Goal: Participate in discussion: Engage in conversation with other users on a specific topic

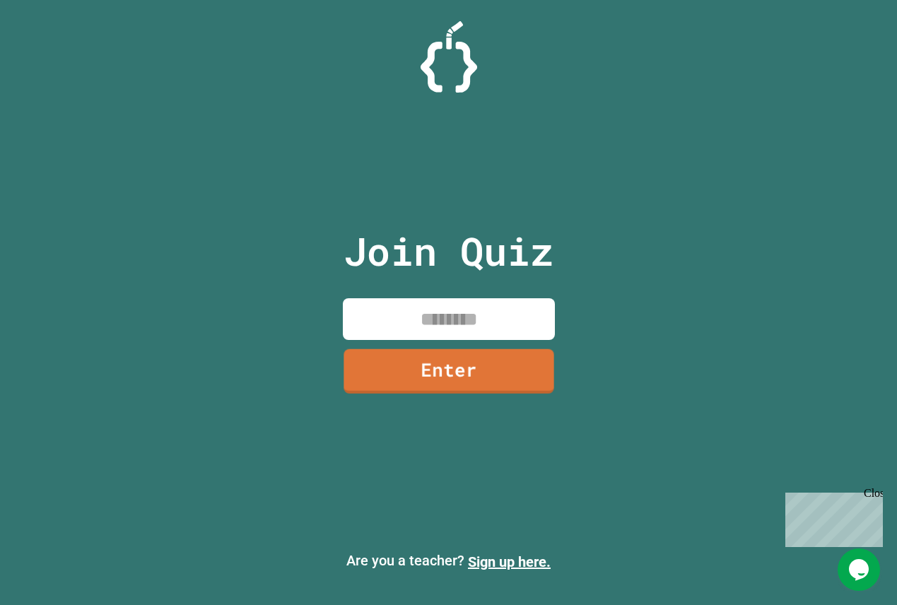
click at [450, 322] on input at bounding box center [449, 319] width 212 height 42
type input "********"
click at [492, 384] on link "Enter" at bounding box center [448, 369] width 215 height 47
click at [449, 35] on div at bounding box center [449, 35] width 0 height 0
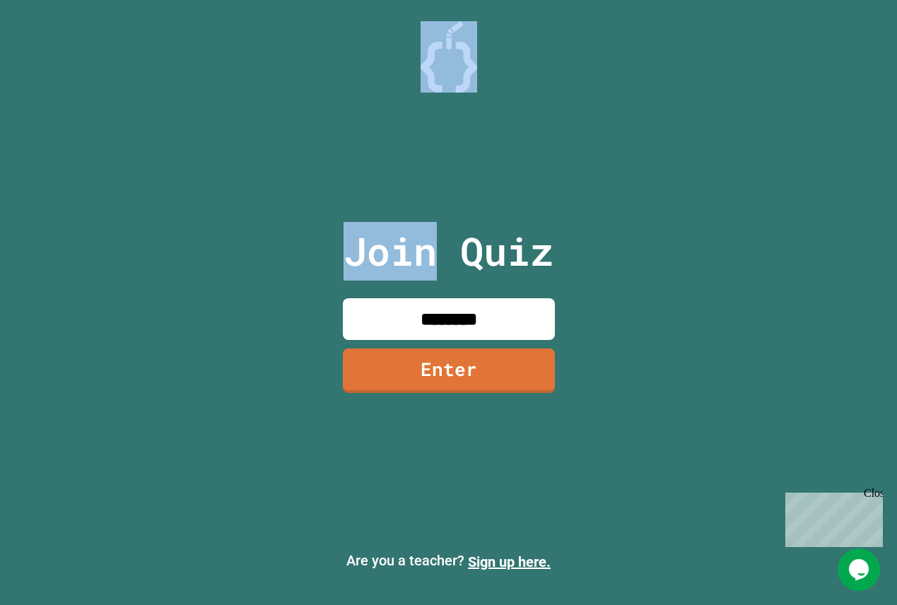
click at [449, 35] on div at bounding box center [449, 35] width 0 height 0
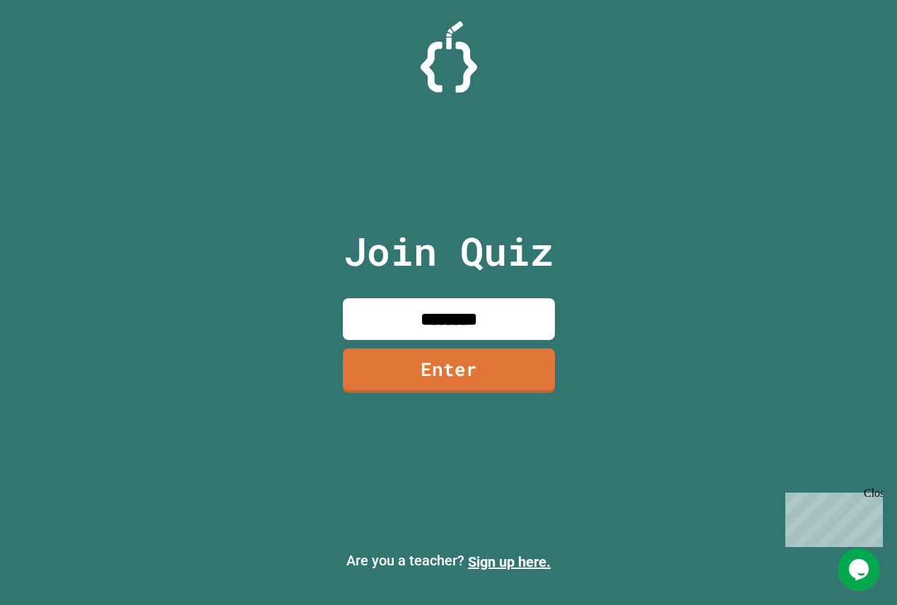
click at [449, 35] on div at bounding box center [449, 35] width 0 height 0
click at [422, 312] on input at bounding box center [449, 319] width 212 height 42
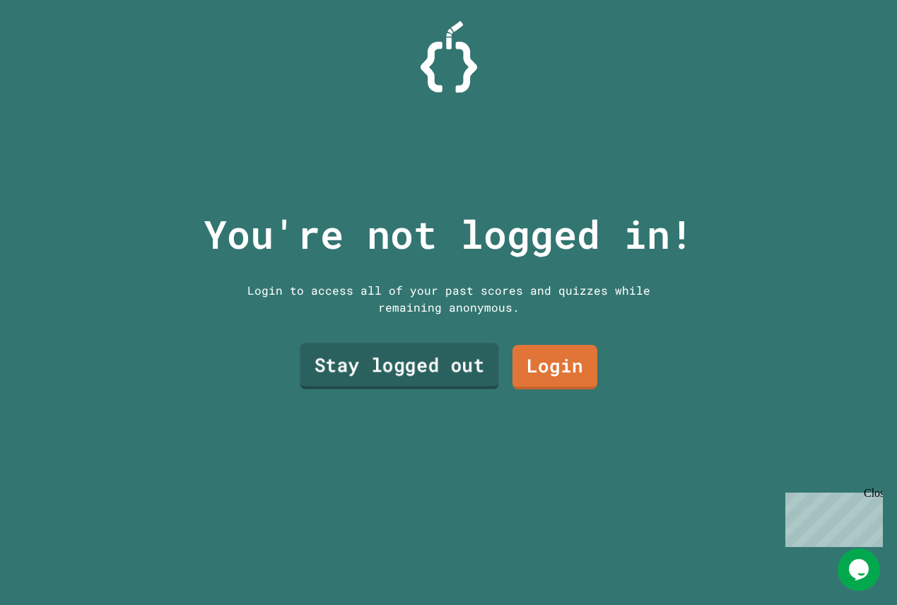
click at [428, 370] on link "Stay logged out" at bounding box center [399, 366] width 199 height 46
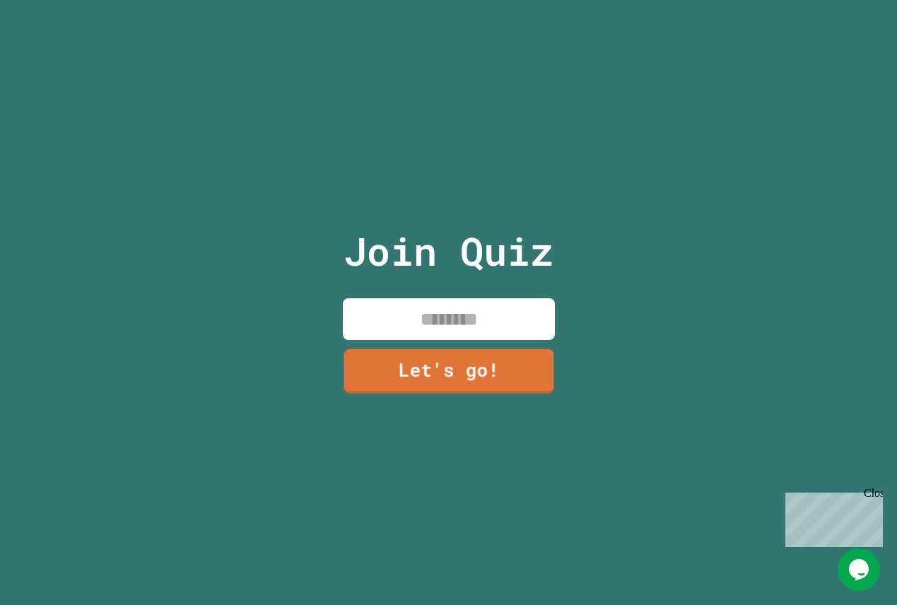
click at [433, 319] on input at bounding box center [449, 319] width 212 height 42
type input "*****"
click at [431, 365] on link "Let's go!" at bounding box center [448, 369] width 215 height 47
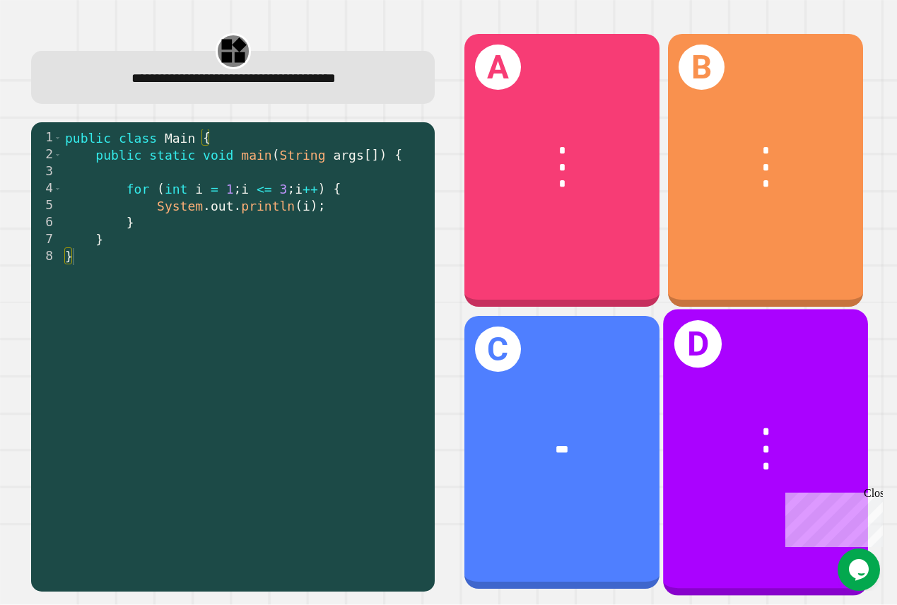
click at [696, 416] on div "* * *" at bounding box center [766, 449] width 204 height 98
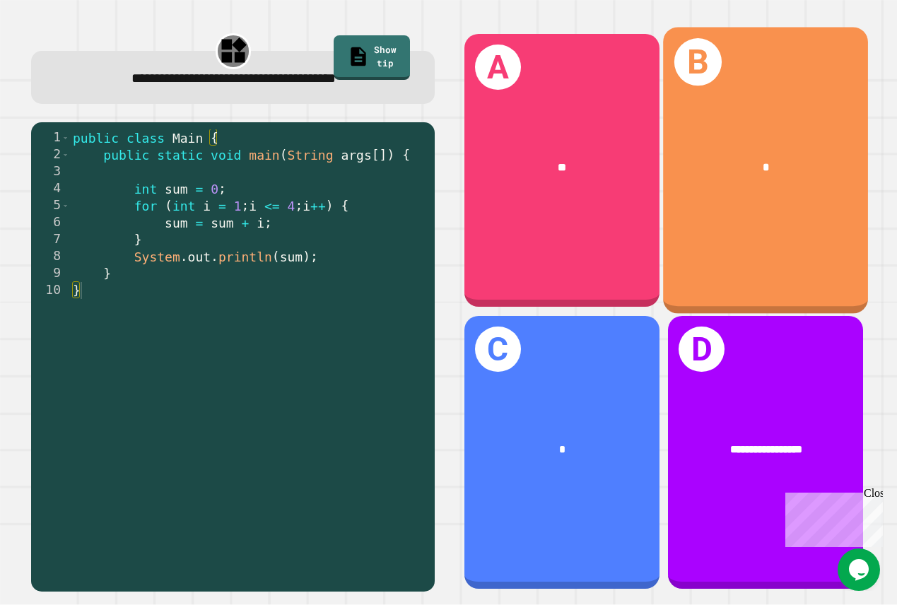
click at [741, 273] on div "B *" at bounding box center [766, 170] width 204 height 287
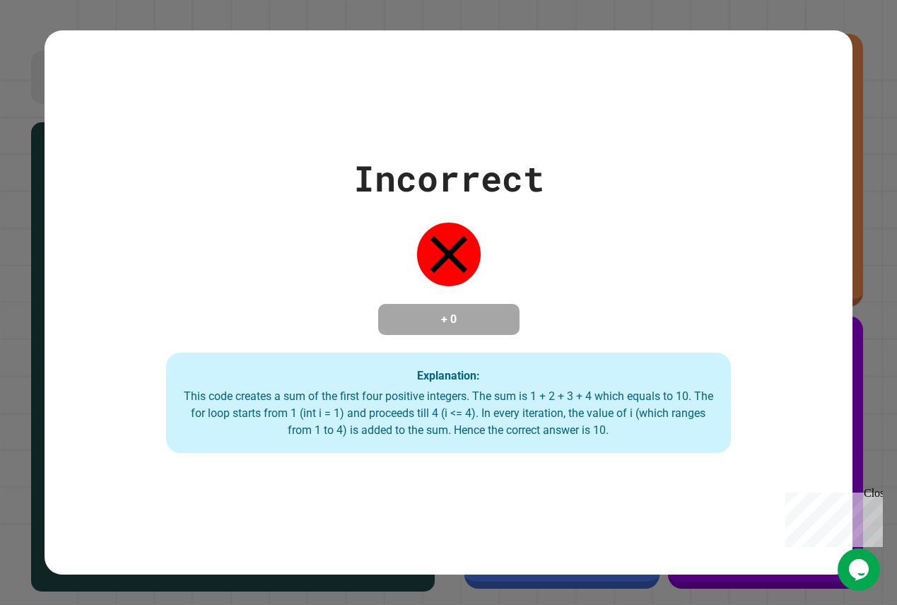
click at [676, 353] on div "Incorrect + 0 Explanation: This code creates a sum of the first four positive i…" at bounding box center [448, 302] width 807 height 301
click at [878, 493] on div "Close" at bounding box center [873, 496] width 18 height 18
click at [687, 469] on div "Incorrect + 0 Explanation: This code creates a sum of the first four positive i…" at bounding box center [448, 302] width 807 height 544
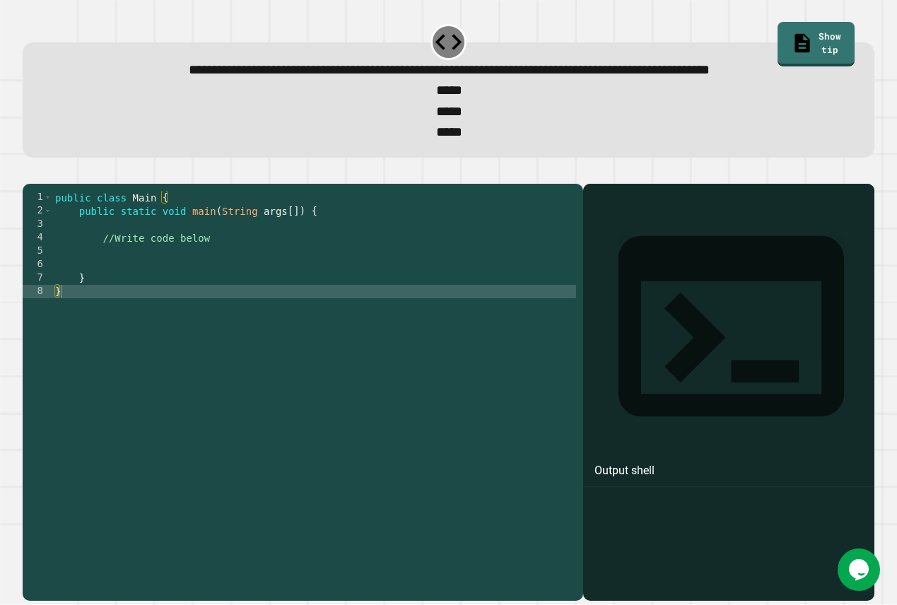
click at [324, 305] on div "public class Main { public static void main ( String args [ ]) { //Write code b…" at bounding box center [314, 372] width 524 height 363
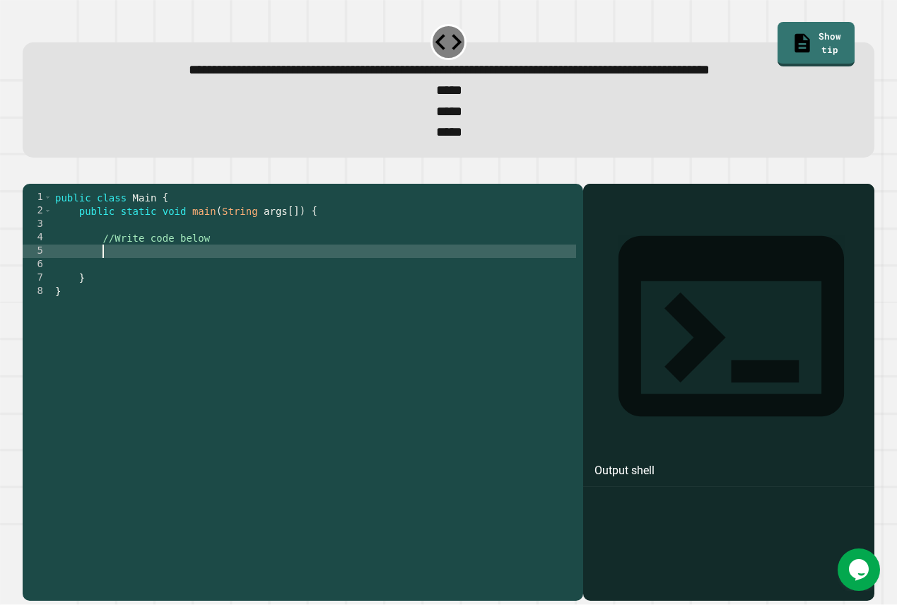
click at [324, 303] on div "public class Main { public static void main ( String args [ ]) { //Write code b…" at bounding box center [314, 372] width 524 height 363
click at [303, 286] on div "public class Main { public static void main ( String args [ ]) { //Write code b…" at bounding box center [314, 372] width 524 height 363
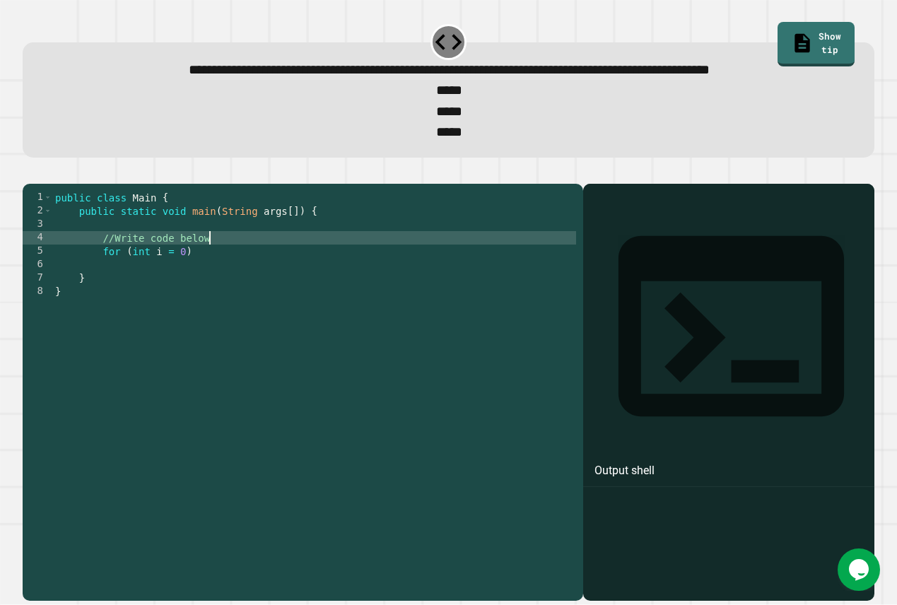
type textarea "**********"
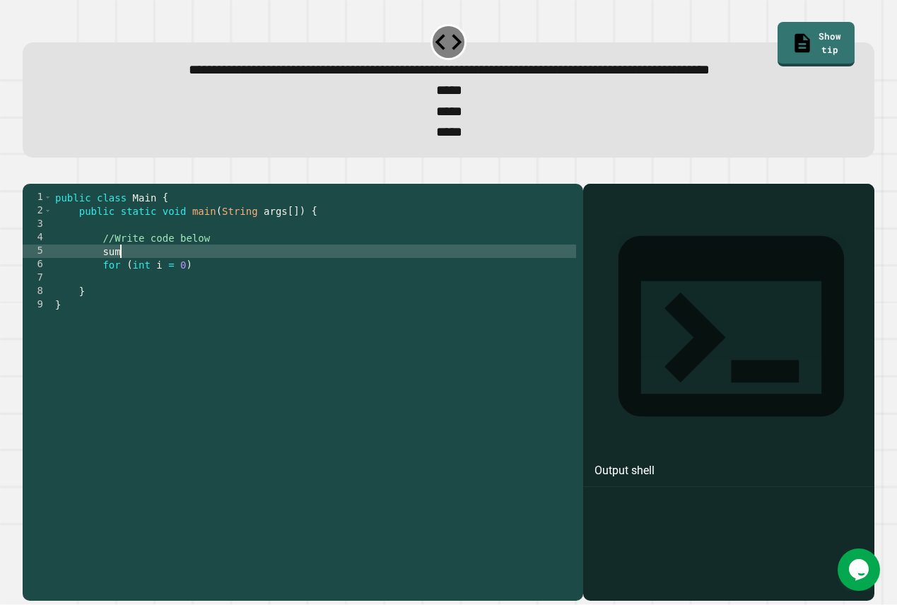
scroll to position [0, 4]
type textarea "*"
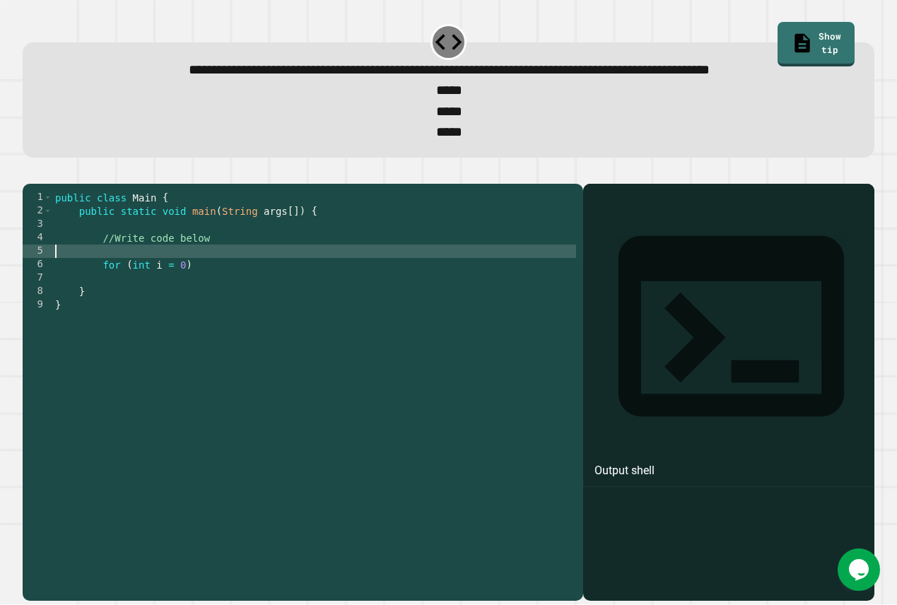
click at [193, 317] on div "public class Main { public static void main ( String args [ ]) { //Write code b…" at bounding box center [314, 372] width 524 height 363
click at [189, 302] on div "public class Main { public static void main ( String args [ ]) { //Write code b…" at bounding box center [314, 372] width 524 height 363
click at [302, 302] on div "public class Main { public static void main ( String args [ ]) { //Write code b…" at bounding box center [314, 372] width 524 height 363
type textarea "**********"
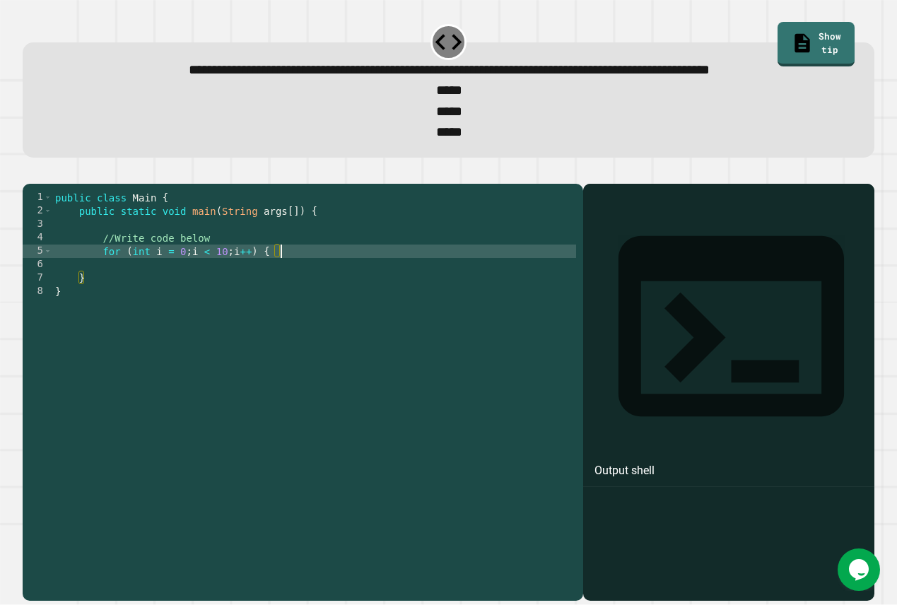
scroll to position [0, 4]
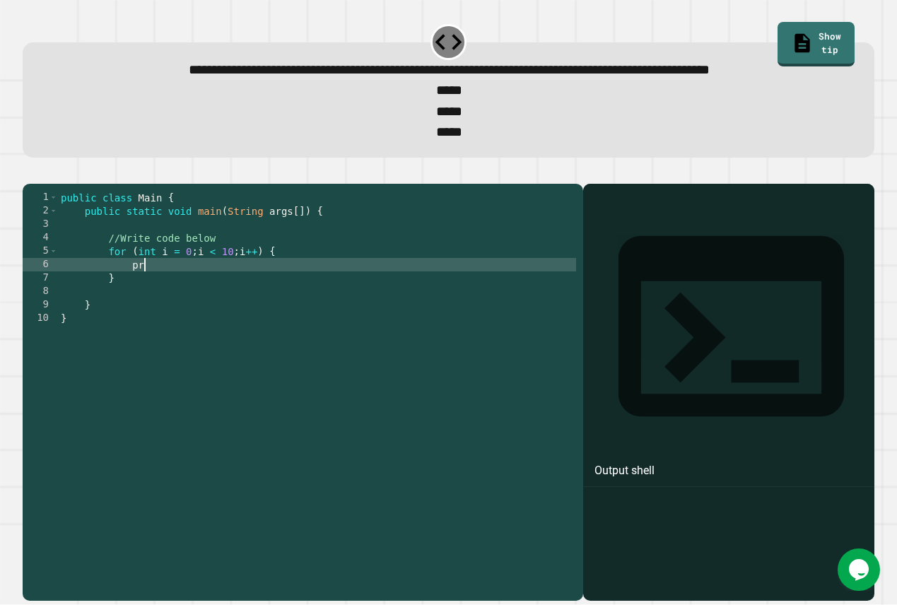
type textarea "*"
click at [328, 316] on div "public class Main { public static void main ( String args [ ]) { //Write code b…" at bounding box center [317, 372] width 519 height 363
type textarea "**********"
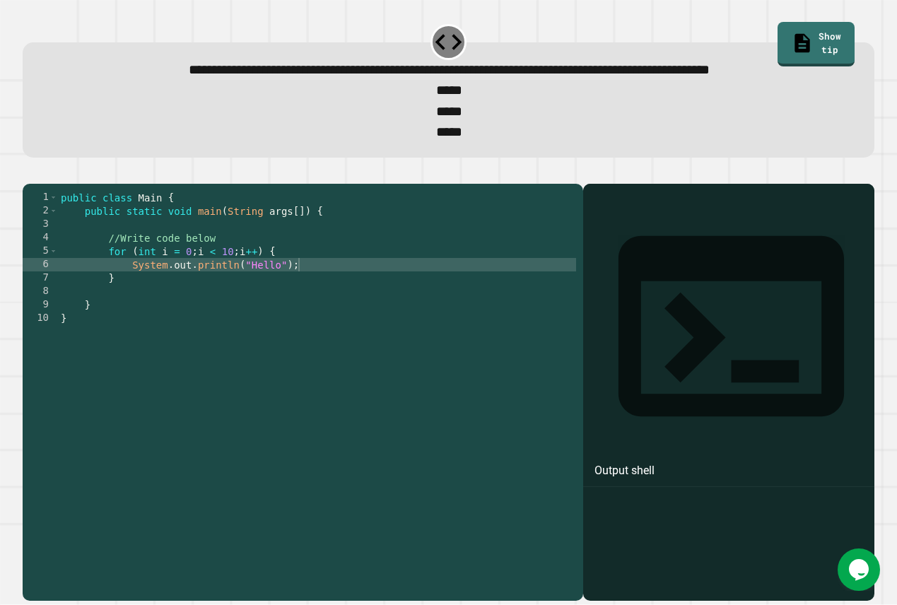
click at [30, 172] on button "button" at bounding box center [30, 172] width 0 height 0
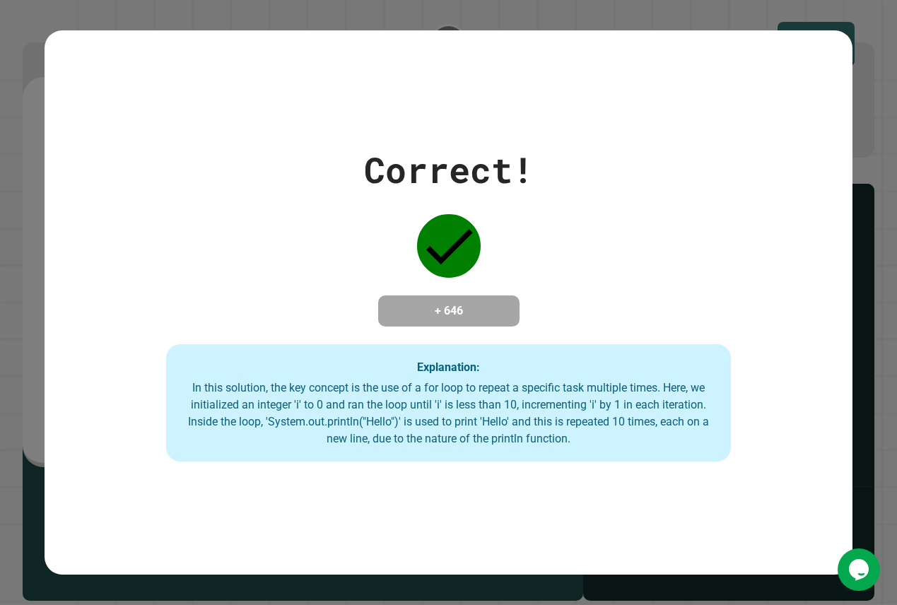
click at [268, 175] on div "Correct! + 646 Explanation: In this solution, the key concept is the use of a f…" at bounding box center [448, 302] width 807 height 318
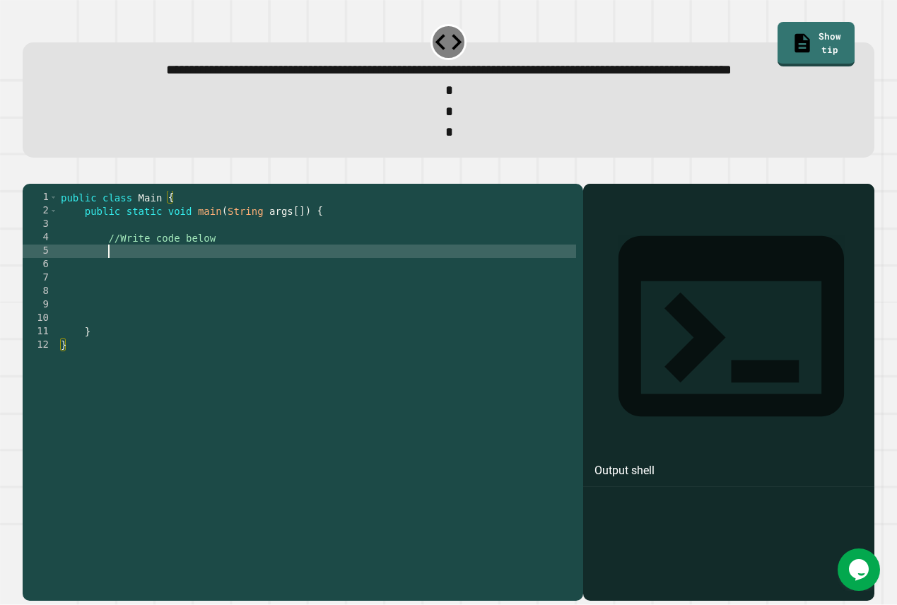
click at [257, 301] on div "public class Main { public static void main ( String args [ ]) { //Write code b…" at bounding box center [317, 372] width 519 height 363
click at [192, 302] on div "public class Main { public static void main ( String args [ ]) { //Write code b…" at bounding box center [317, 372] width 519 height 363
click at [245, 302] on div "public class Main { public static void main ( String args [ ]) { //Write code b…" at bounding box center [317, 372] width 519 height 363
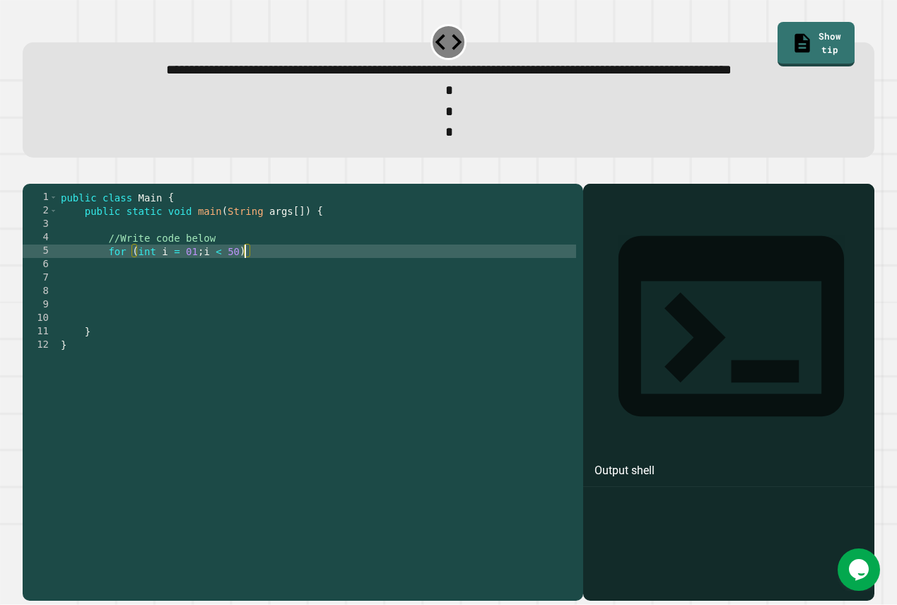
click at [190, 302] on div "public class Main { public static void main ( String args [ ]) { //Write code b…" at bounding box center [317, 372] width 519 height 363
click at [240, 302] on div "public class Main { public static void main ( String args [ ]) { //Write code b…" at bounding box center [317, 372] width 519 height 363
type textarea "**********"
click at [319, 298] on div "public class Main { public static void main ( String args [ ]) { //Write code b…" at bounding box center [317, 372] width 519 height 363
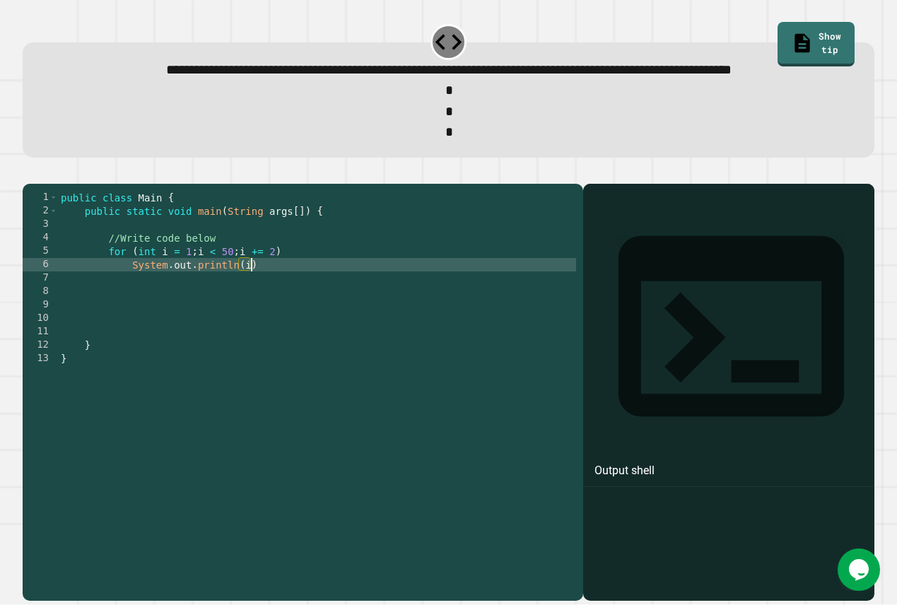
scroll to position [0, 13]
click at [294, 316] on div "public class Main { public static void main ( String args [ ]) { //Write code b…" at bounding box center [317, 372] width 519 height 363
click at [30, 172] on button "button" at bounding box center [30, 172] width 0 height 0
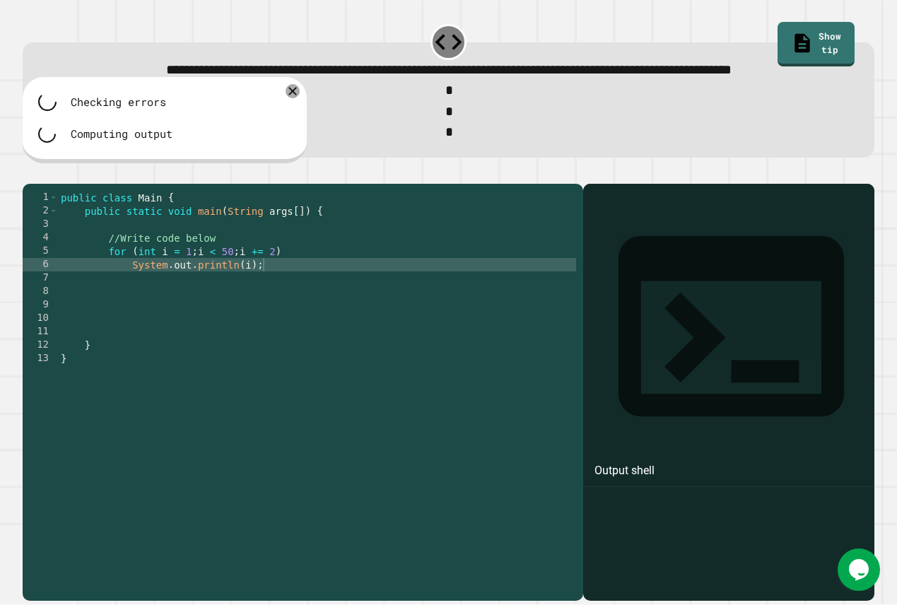
click at [311, 297] on div "public class Main { public static void main ( String args [ ]) { //Write code b…" at bounding box center [317, 372] width 519 height 363
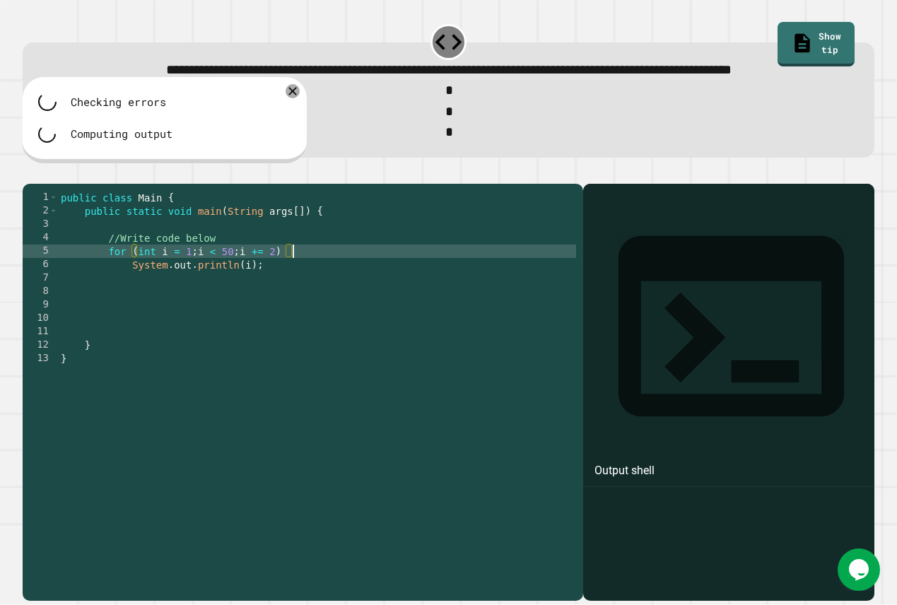
type textarea "**********"
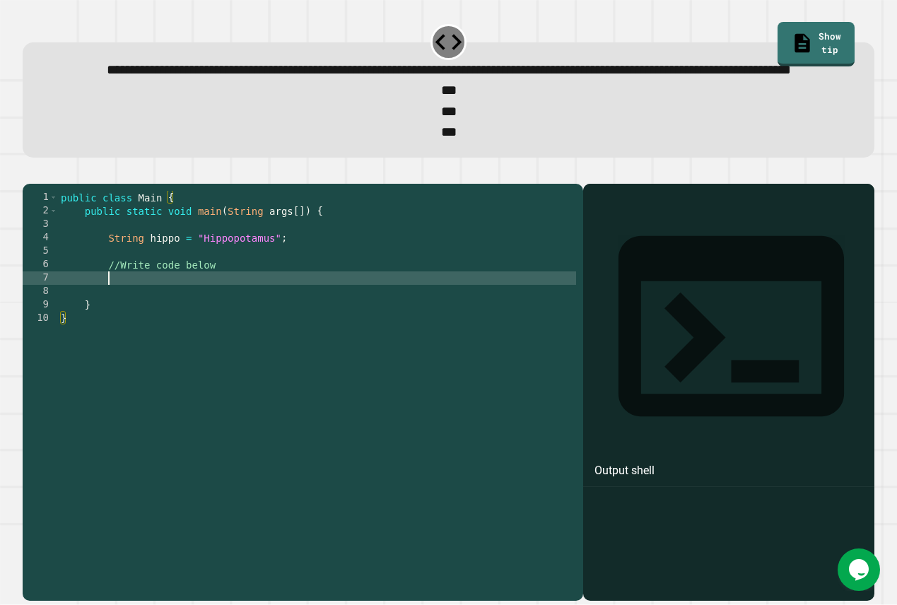
click at [358, 326] on div "public class Main { public static void main ( String args [ ]) { String hippo =…" at bounding box center [317, 372] width 519 height 363
type textarea "**********"
click at [293, 327] on div "public class Main { public static void main ( String args [ ]) { String hippo =…" at bounding box center [317, 372] width 519 height 363
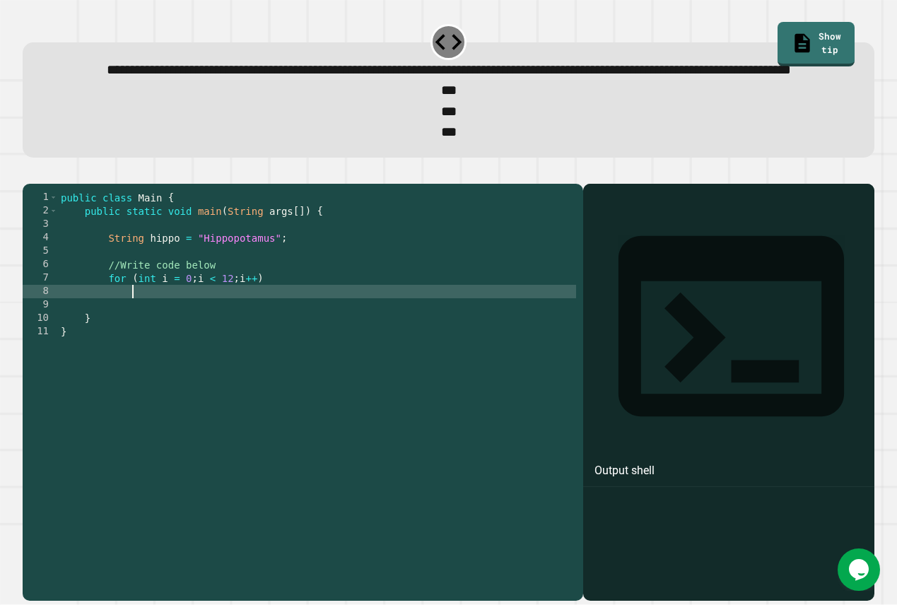
type textarea "*"
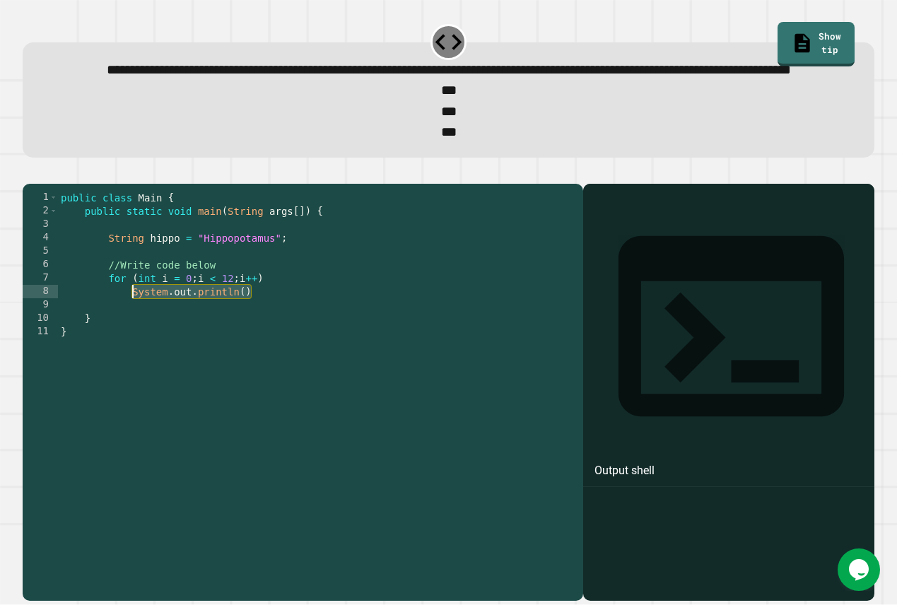
drag, startPoint x: 264, startPoint y: 338, endPoint x: 127, endPoint y: 336, distance: 136.4
click at [127, 336] on div "public class Main { public static void main ( String args [ ]) { String hippo =…" at bounding box center [317, 372] width 519 height 363
click at [233, 323] on div "public class Main { public static void main ( String args [ ]) { String hippo =…" at bounding box center [317, 372] width 519 height 363
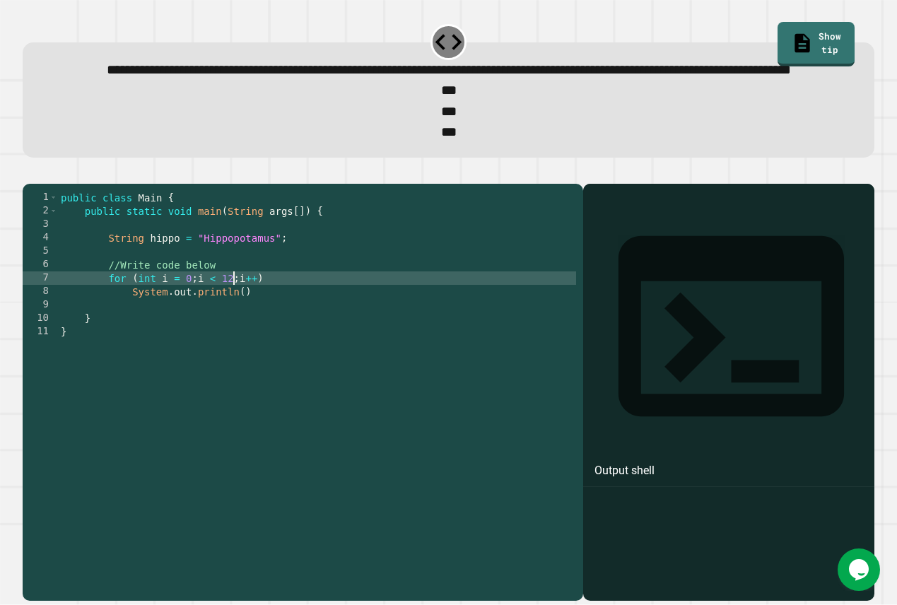
click at [245, 339] on div "public class Main { public static void main ( String args [ ]) { String hippo =…" at bounding box center [317, 372] width 519 height 363
drag, startPoint x: 263, startPoint y: 340, endPoint x: 110, endPoint y: 329, distance: 153.7
click at [110, 329] on div "public class Main { public static void main ( String args [ ]) { String hippo =…" at bounding box center [317, 372] width 519 height 363
click at [128, 326] on div "public class Main { public static void main ( String args [ ]) { String hippo =…" at bounding box center [317, 372] width 519 height 363
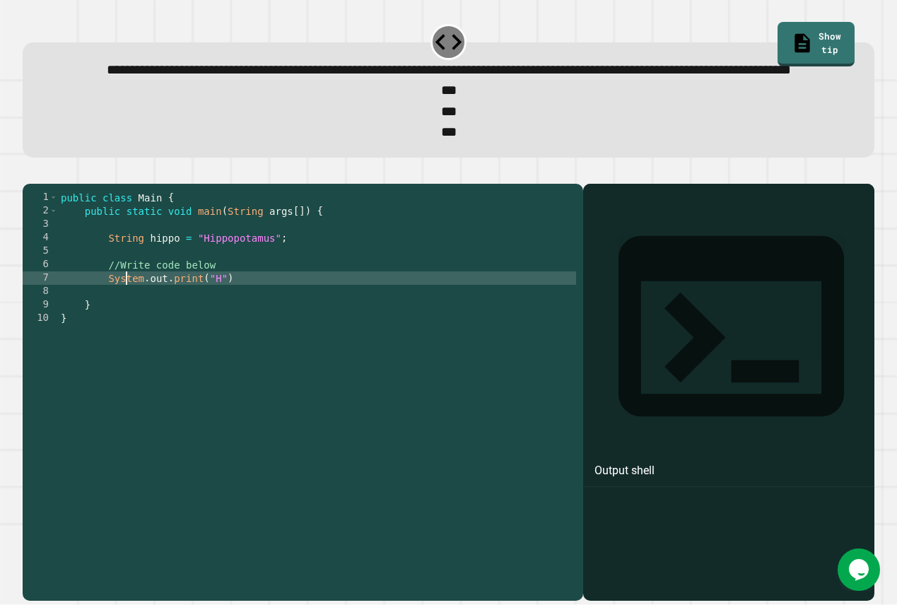
click at [128, 326] on div "public class Main { public static void main ( String args [ ]) { String hippo =…" at bounding box center [317, 372] width 519 height 363
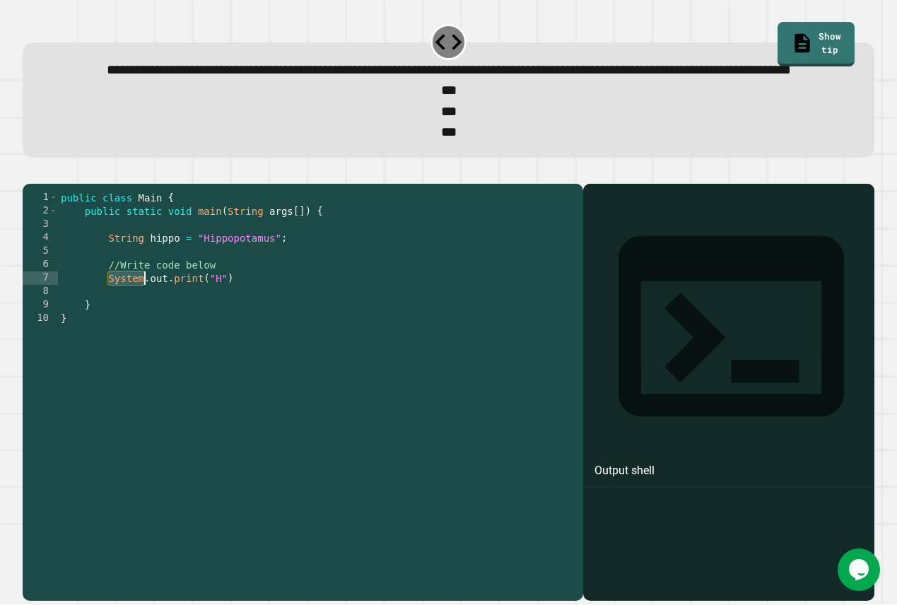
click at [128, 326] on div "public class Main { public static void main ( String args [ ]) { String hippo =…" at bounding box center [317, 372] width 519 height 363
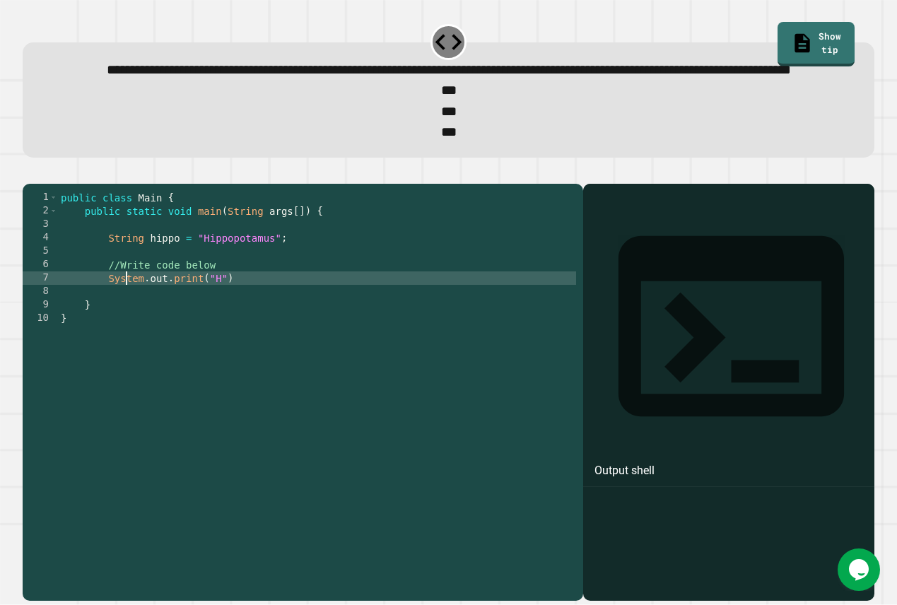
click at [128, 326] on div "public class Main { public static void main ( String args [ ]) { String hippo =…" at bounding box center [317, 372] width 519 height 363
click at [260, 325] on div "public class Main { public static void main ( String args [ ]) { String hippo =…" at bounding box center [317, 372] width 519 height 363
type textarea "**********"
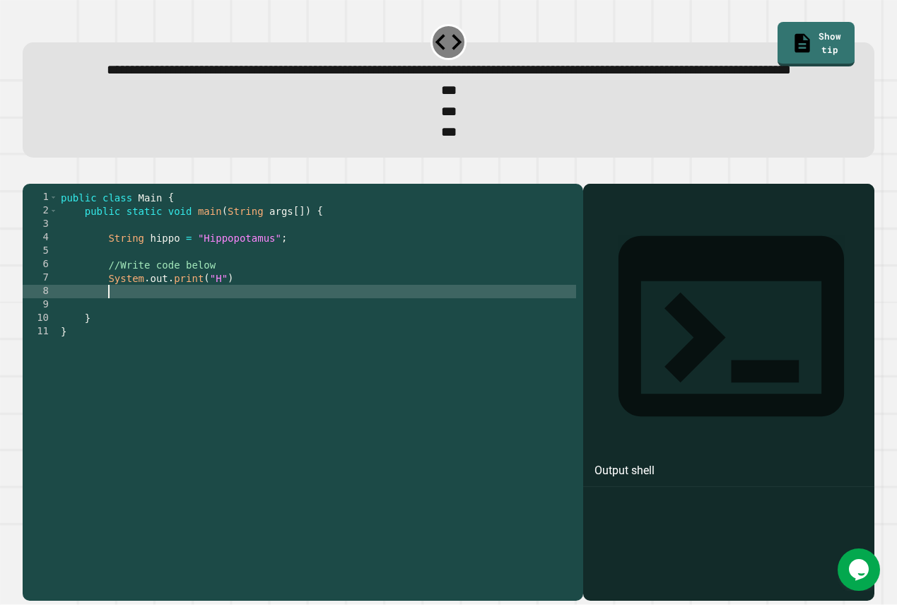
scroll to position [0, 3]
paste textarea "Cursor at row 8"
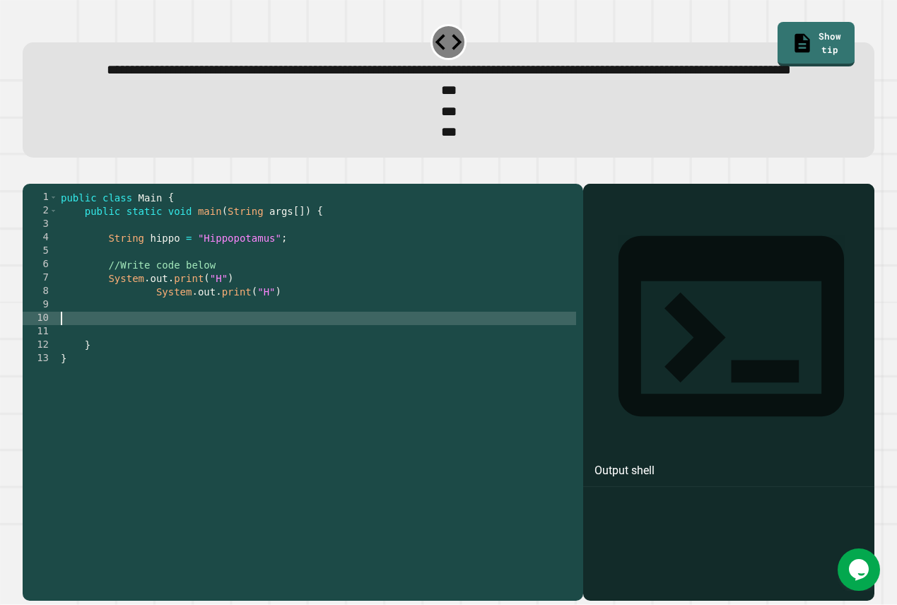
paste textarea "Cursor at row 8"
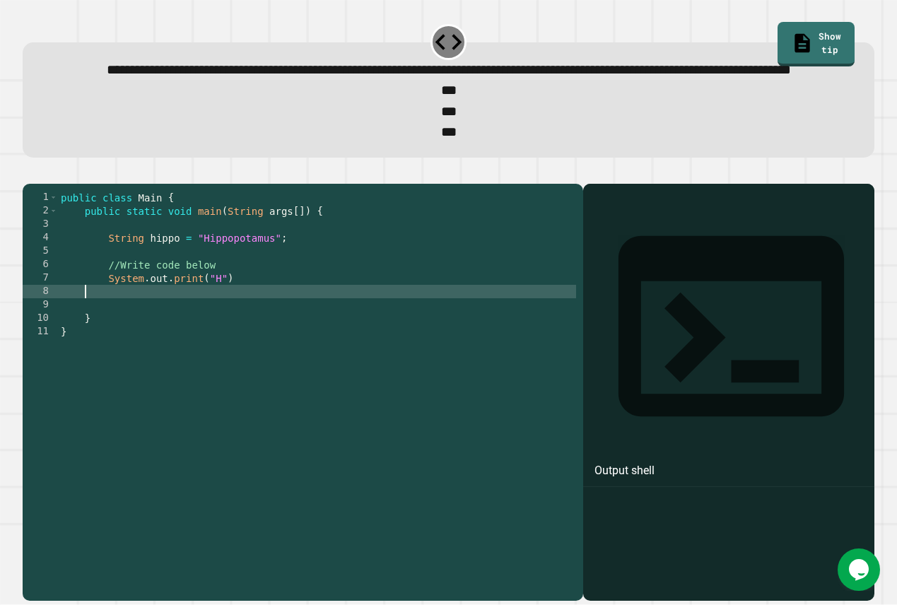
type textarea "**********"
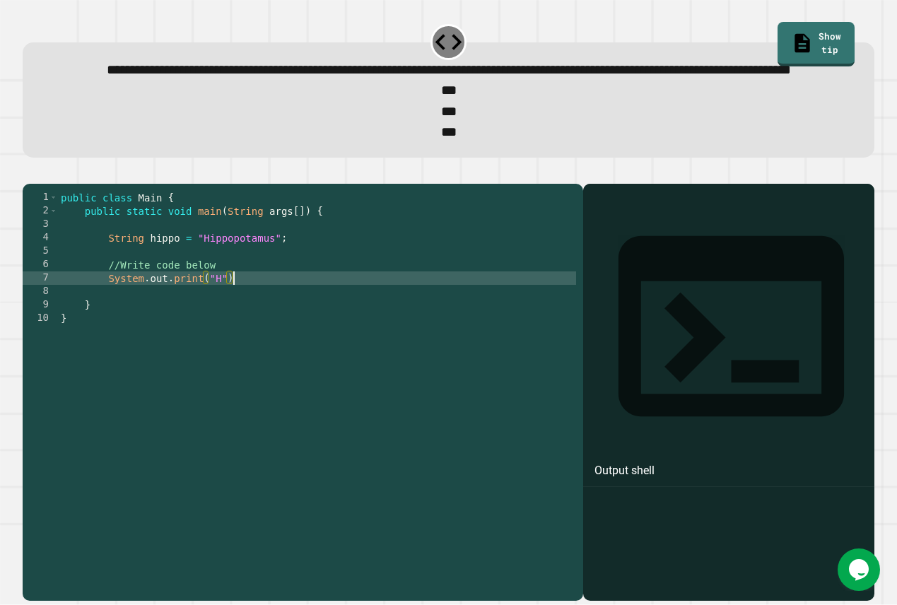
scroll to position [0, 3]
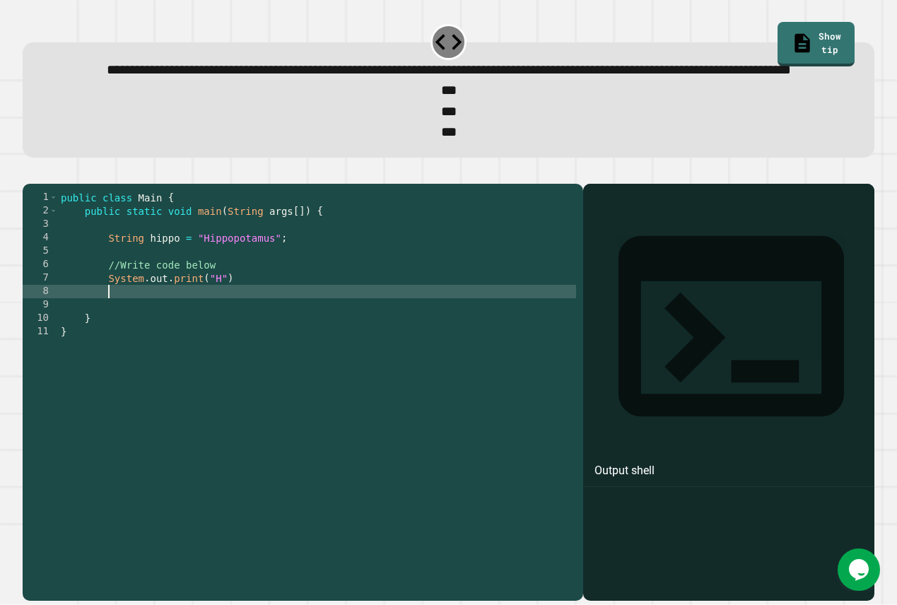
paste textarea "Cursor at row 8"
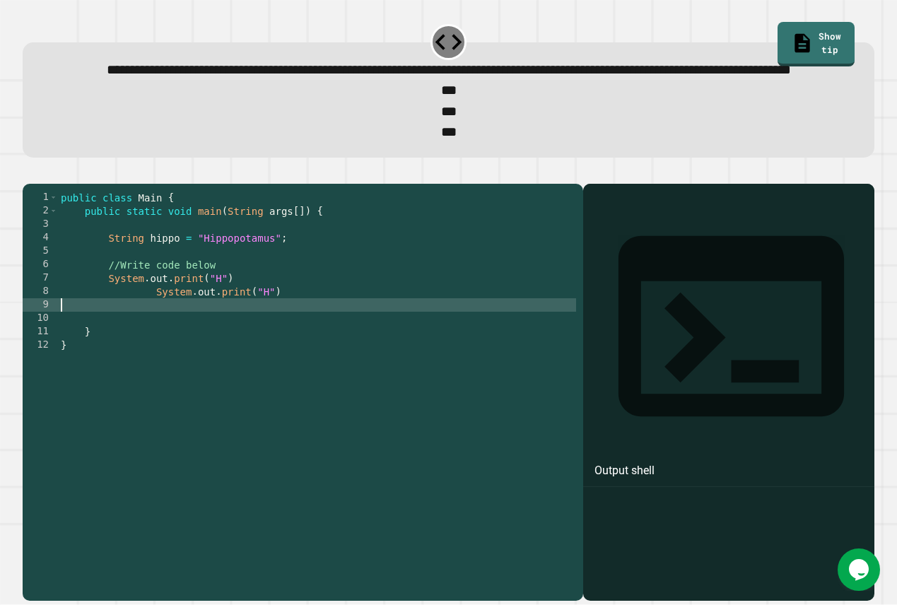
click at [156, 343] on div "public class Main { public static void main ( String args [ ]) { String hippo =…" at bounding box center [317, 372] width 519 height 363
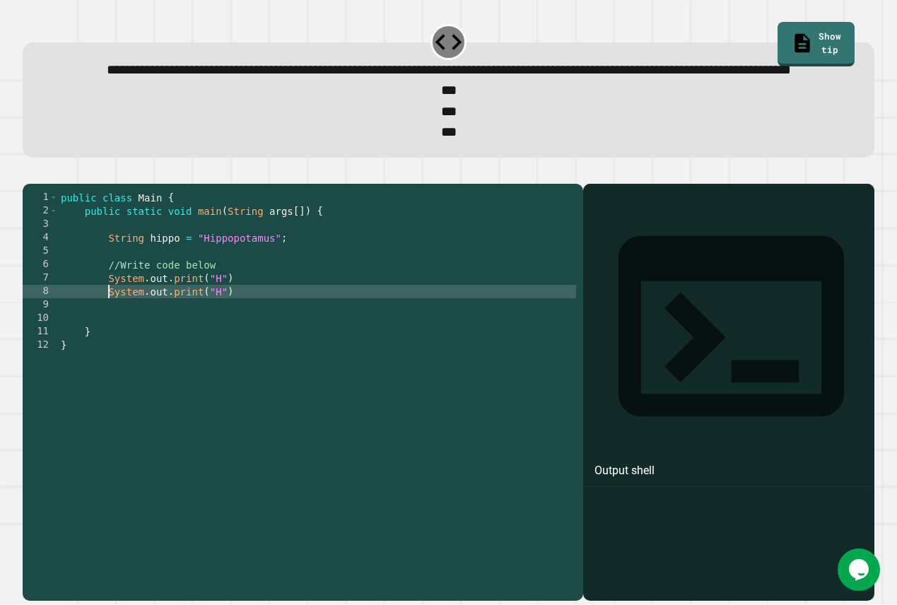
type textarea "**********"
click at [148, 355] on div "public class Main { public static void main ( String args [ ]) { String hippo =…" at bounding box center [317, 372] width 519 height 363
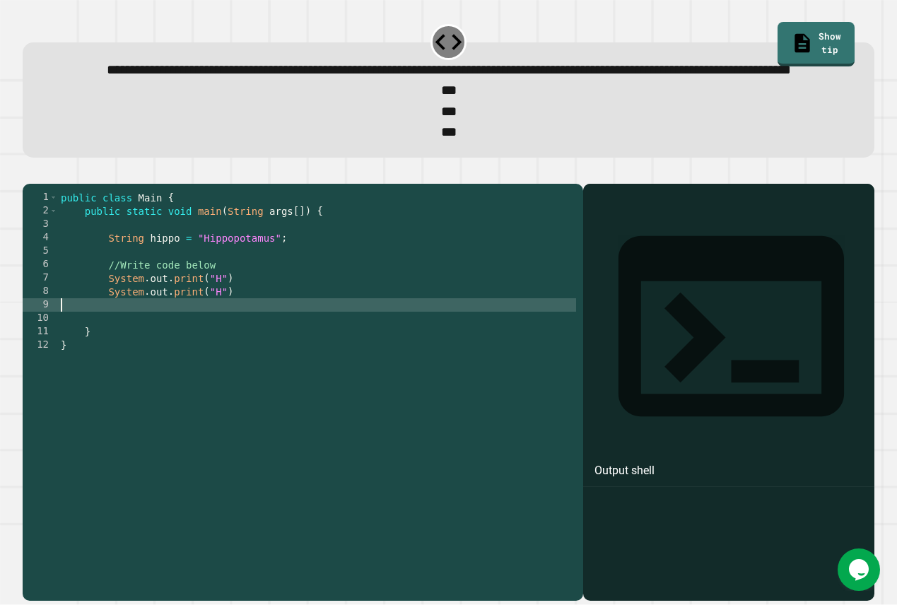
paste textarea "Cursor at row 10"
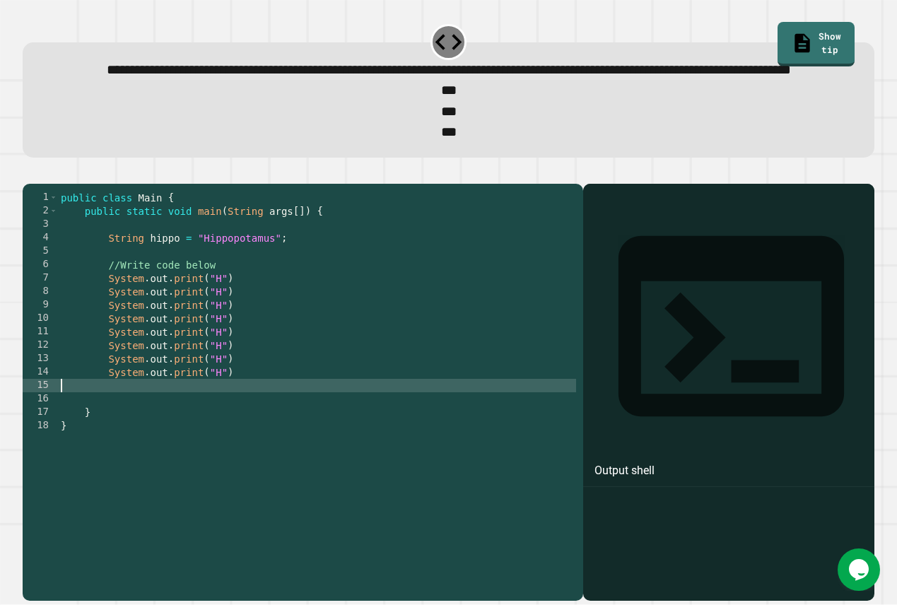
paste textarea "**********"
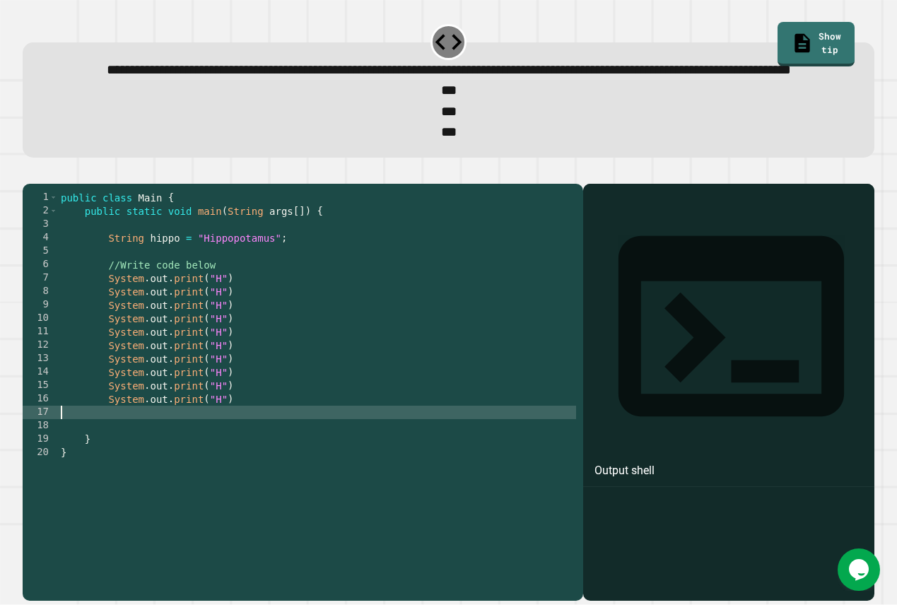
click at [221, 339] on div "public class Main { public static void main ( String args [ ]) { String hippo =…" at bounding box center [317, 372] width 519 height 363
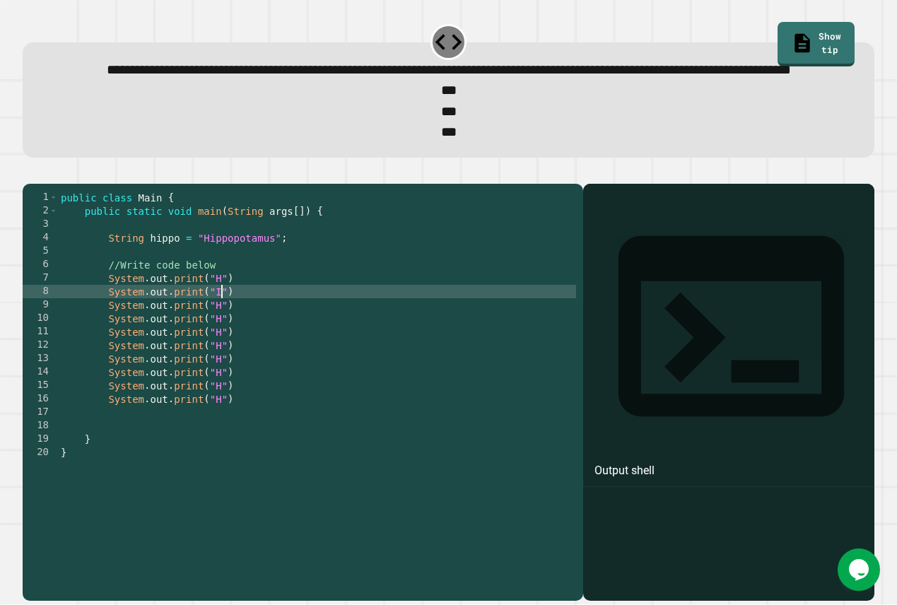
scroll to position [0, 11]
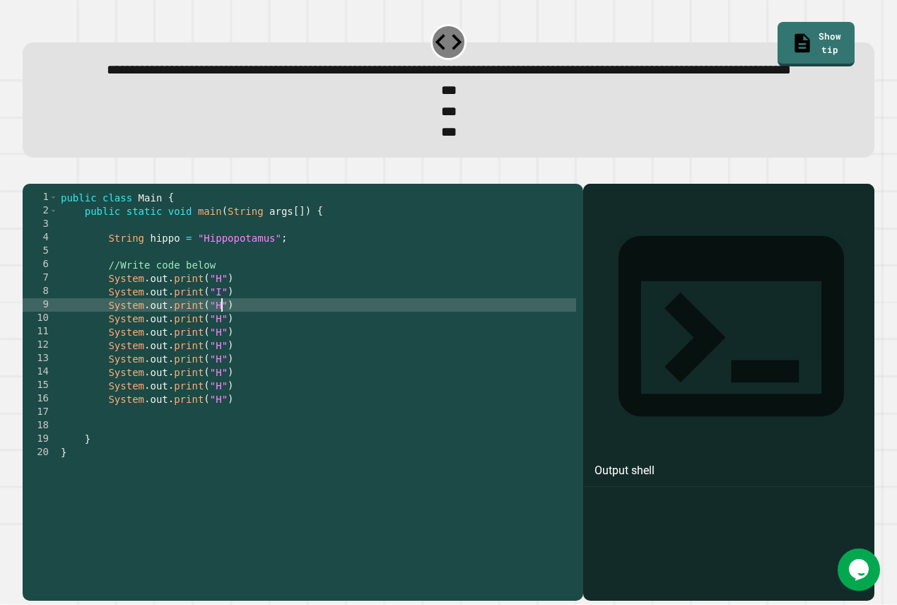
click at [221, 356] on div "public class Main { public static void main ( String args [ ]) { String hippo =…" at bounding box center [317, 372] width 519 height 363
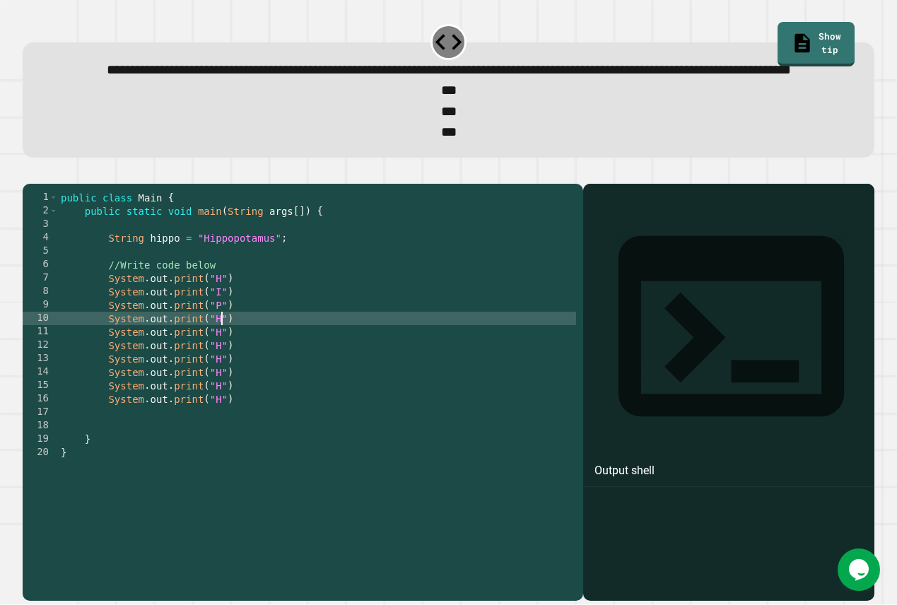
click at [221, 371] on div "public class Main { public static void main ( String args [ ]) { String hippo =…" at bounding box center [317, 372] width 519 height 363
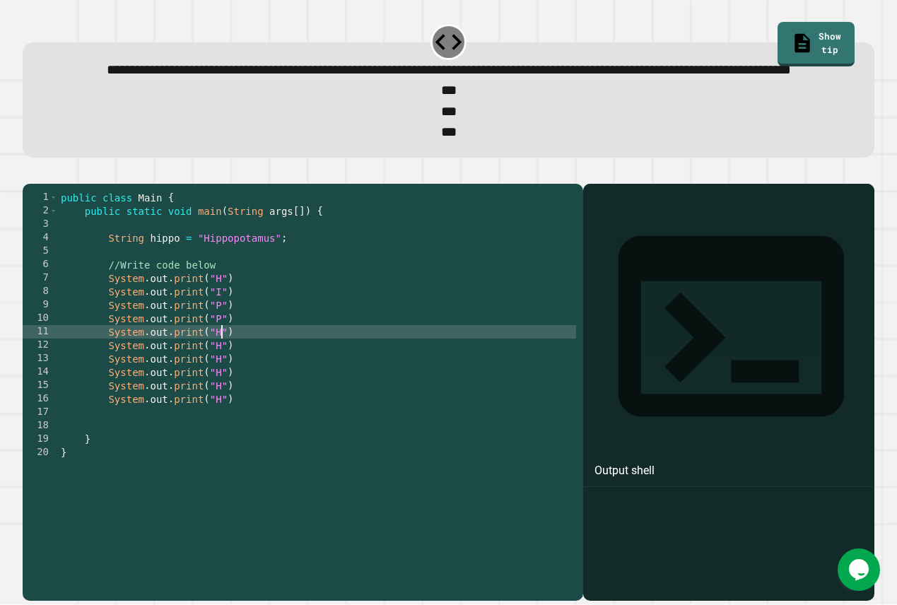
click at [221, 377] on div "public class Main { public static void main ( String args [ ]) { String hippo =…" at bounding box center [317, 372] width 519 height 363
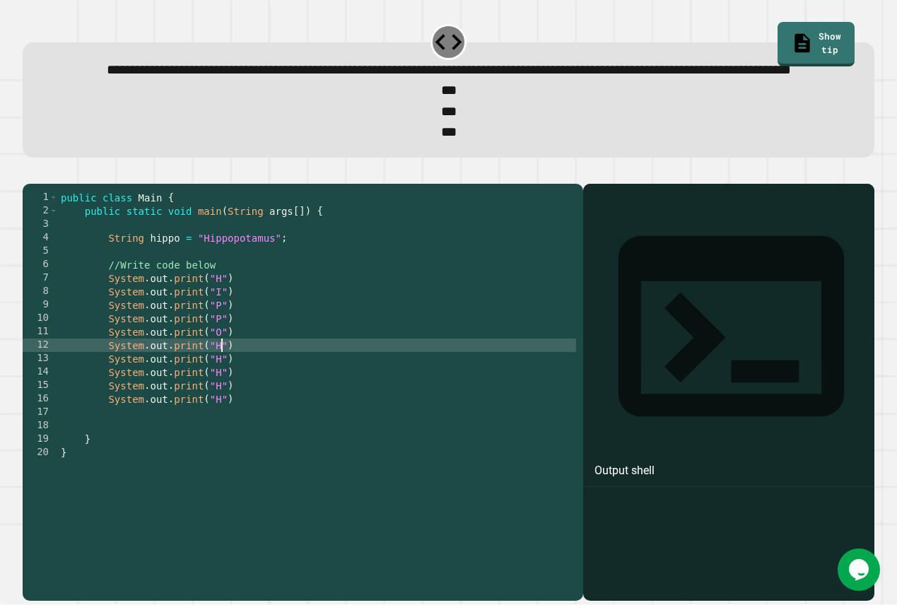
click at [221, 391] on div "public class Main { public static void main ( String args [ ]) { String hippo =…" at bounding box center [317, 372] width 519 height 363
click at [221, 337] on div "public class Main { public static void main ( String args [ ]) { String hippo =…" at bounding box center [317, 372] width 519 height 363
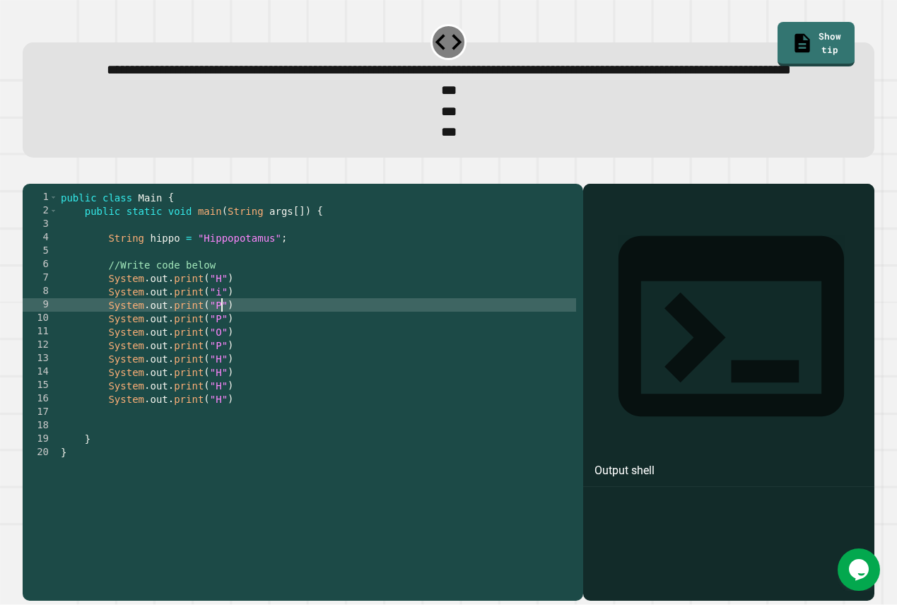
click at [221, 354] on div "public class Main { public static void main ( String args [ ]) { String hippo =…" at bounding box center [317, 372] width 519 height 363
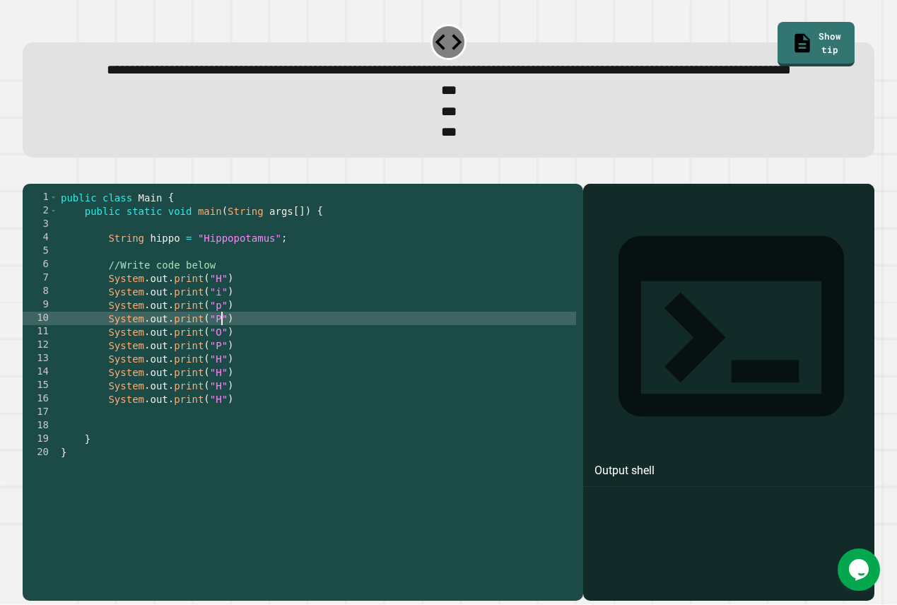
click at [221, 360] on div "public class Main { public static void main ( String args [ ]) { String hippo =…" at bounding box center [317, 372] width 519 height 363
click at [221, 382] on div "public class Main { public static void main ( String args [ ]) { String hippo =…" at bounding box center [317, 372] width 519 height 363
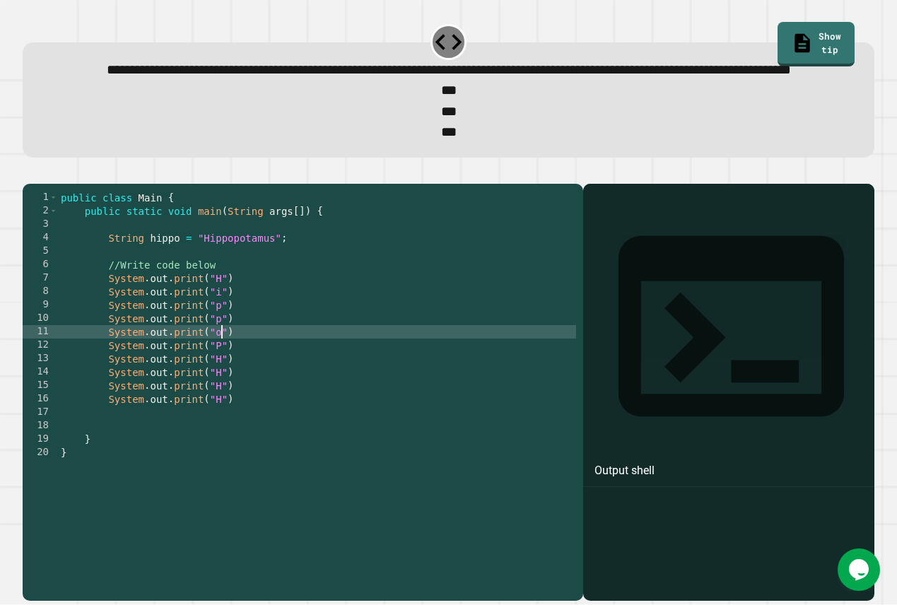
click at [221, 392] on div "public class Main { public static void main ( String args [ ]) { String hippo =…" at bounding box center [317, 372] width 519 height 363
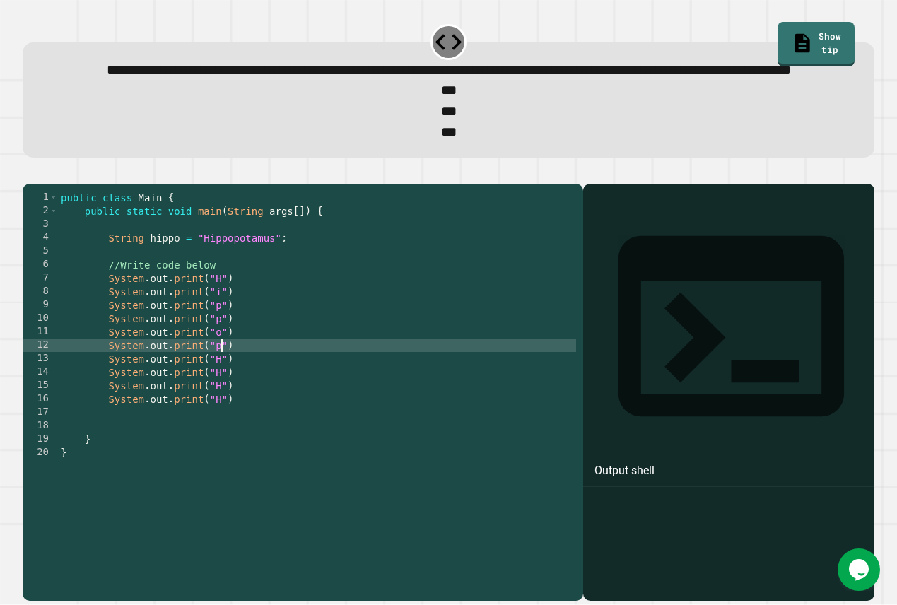
click at [221, 392] on div "public class Main { public static void main ( String args [ ]) { String hippo =…" at bounding box center [317, 372] width 519 height 363
click at [223, 398] on div "public class Main { public static void main ( String args [ ]) { String hippo =…" at bounding box center [317, 372] width 519 height 363
click at [217, 407] on div "public class Main { public static void main ( String args [ ]) { String hippo =…" at bounding box center [317, 372] width 519 height 363
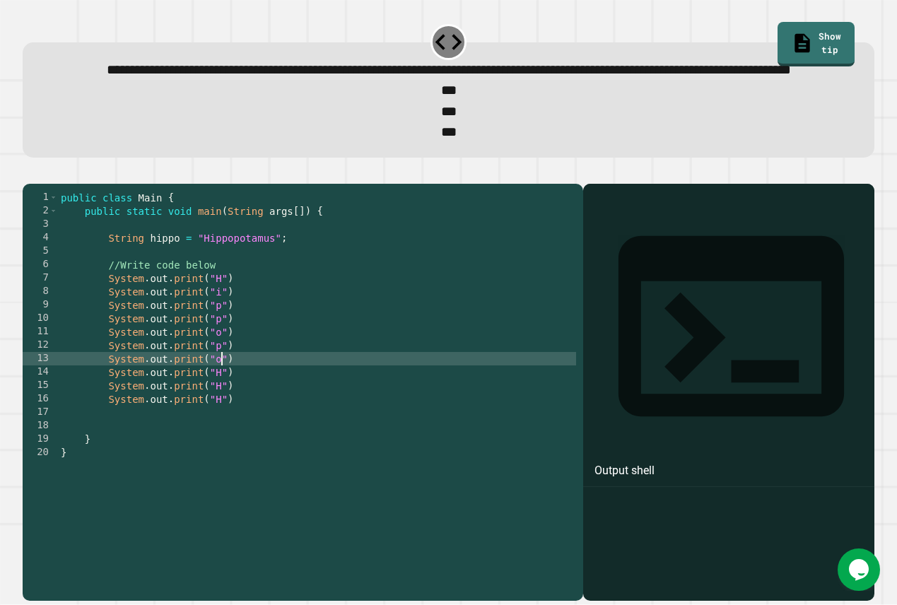
click at [223, 423] on div "public class Main { public static void main ( String args [ ]) { String hippo =…" at bounding box center [317, 372] width 519 height 363
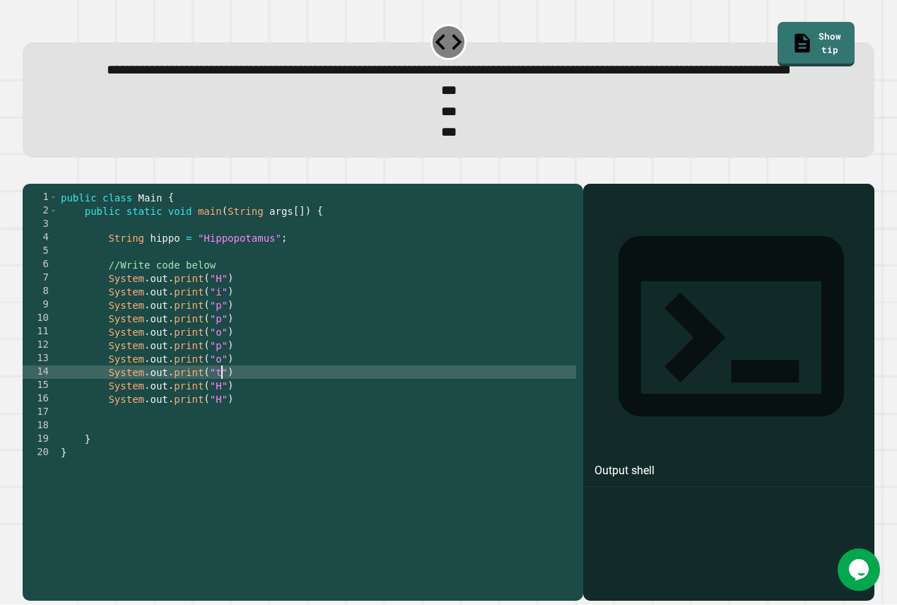
click at [225, 428] on div "public class Main { public static void main ( String args [ ]) { String hippo =…" at bounding box center [317, 372] width 519 height 363
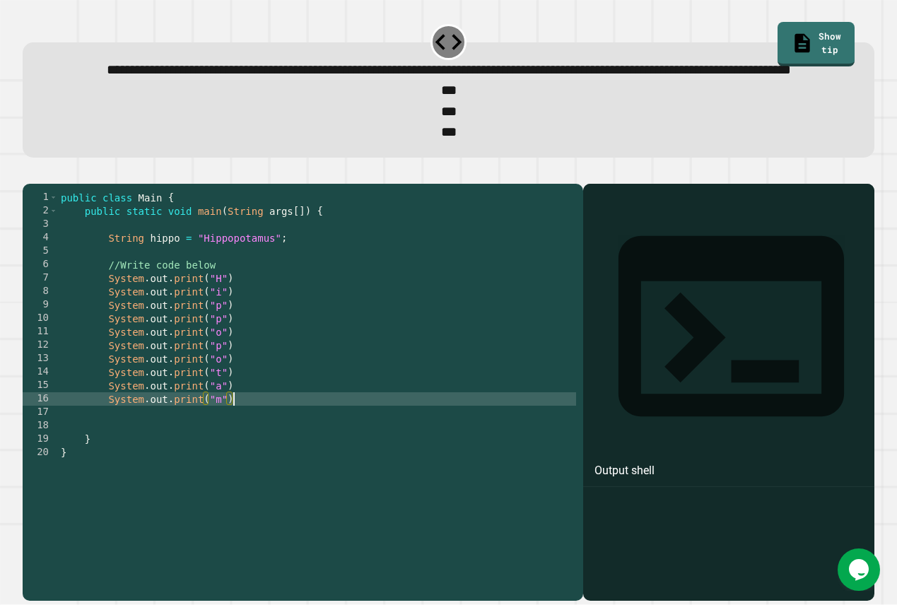
click at [247, 446] on div "public class Main { public static void main ( String args [ ]) { String hippo =…" at bounding box center [317, 372] width 519 height 363
type textarea "**********"
click at [249, 446] on div "public class Main { public static void main ( String args [ ]) { String hippo =…" at bounding box center [317, 372] width 519 height 363
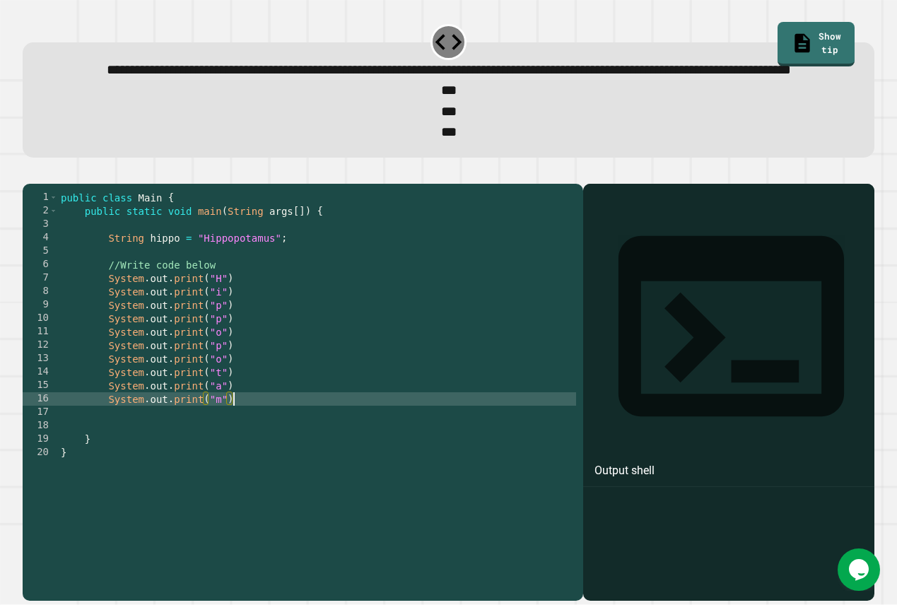
click at [249, 459] on div "public class Main { public static void main ( String args [ ]) { String hippo =…" at bounding box center [317, 372] width 519 height 363
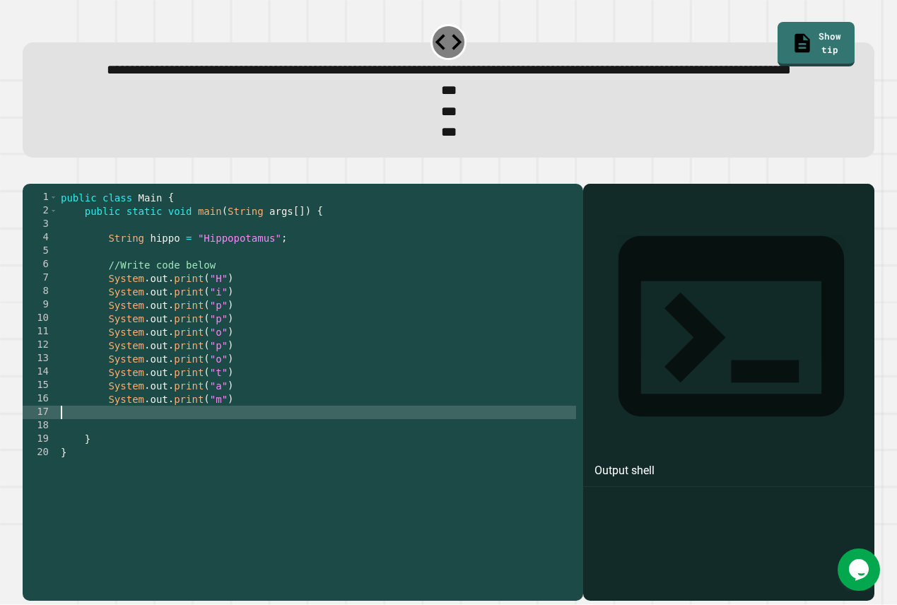
scroll to position [0, 0]
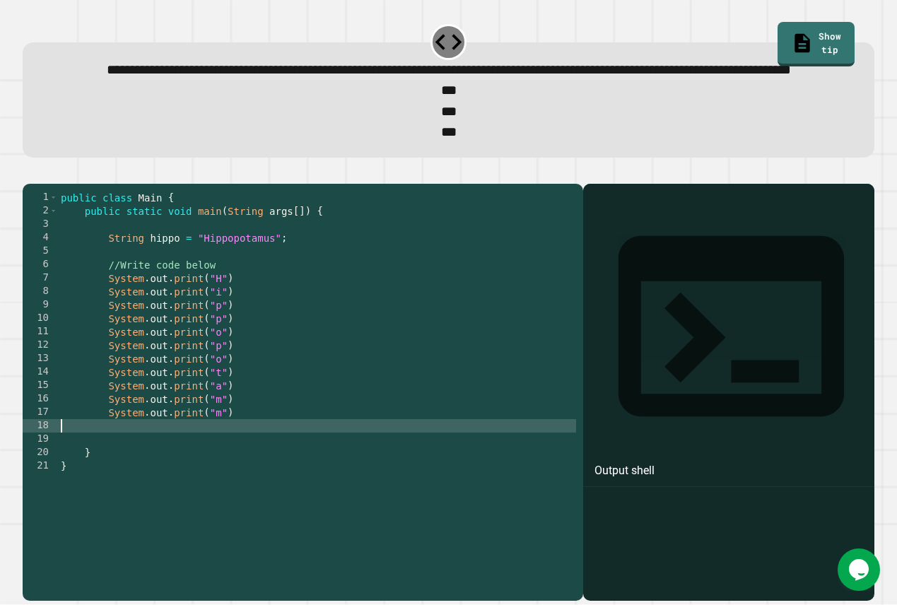
paste textarea "**********"
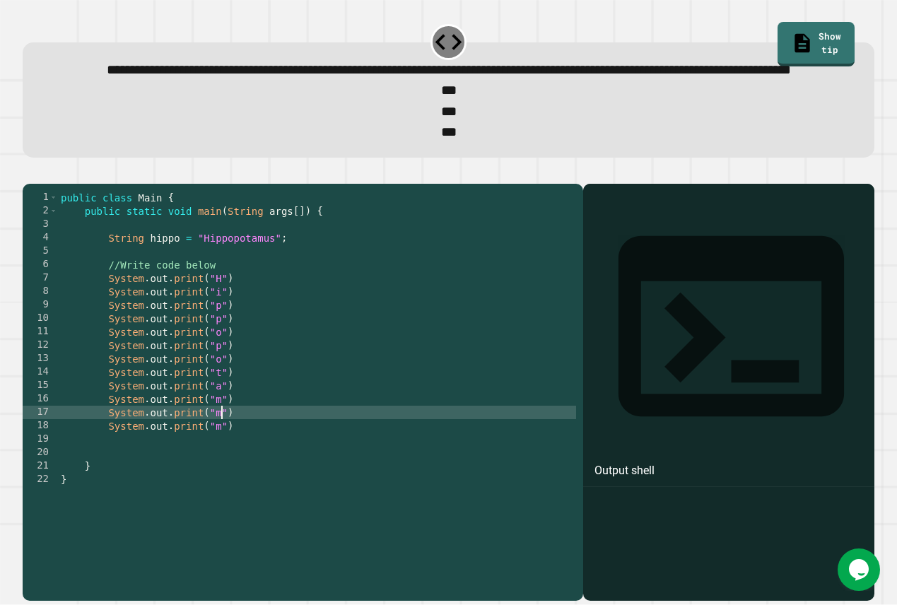
click at [223, 464] on div "public class Main { public static void main ( String args [ ]) { String hippo =…" at bounding box center [317, 372] width 519 height 363
click at [222, 479] on div "public class Main { public static void main ( String args [ ]) { String hippo =…" at bounding box center [317, 372] width 519 height 363
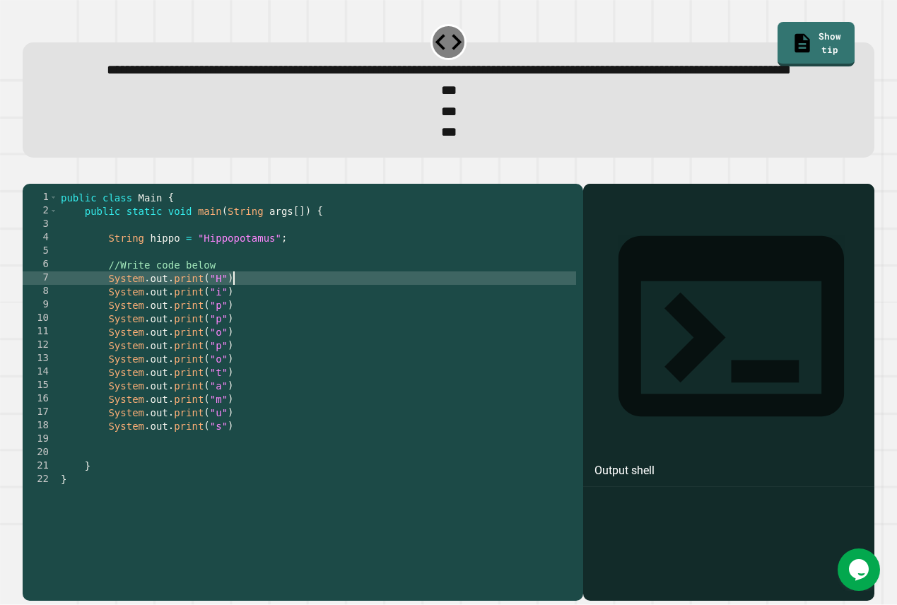
click at [241, 322] on div "public class Main { public static void main ( String args [ ]) { String hippo =…" at bounding box center [317, 372] width 519 height 363
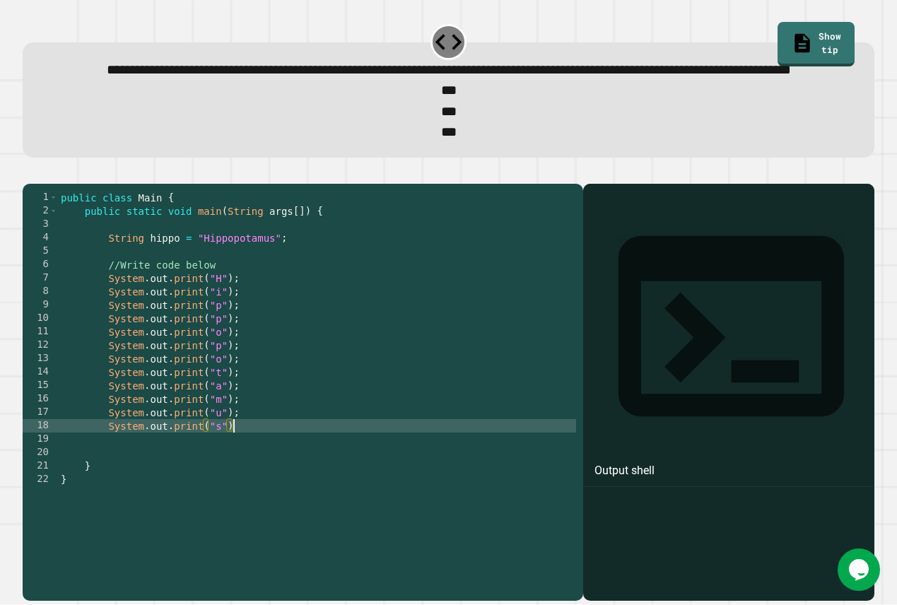
scroll to position [0, 12]
click at [30, 172] on icon "button" at bounding box center [30, 172] width 0 height 0
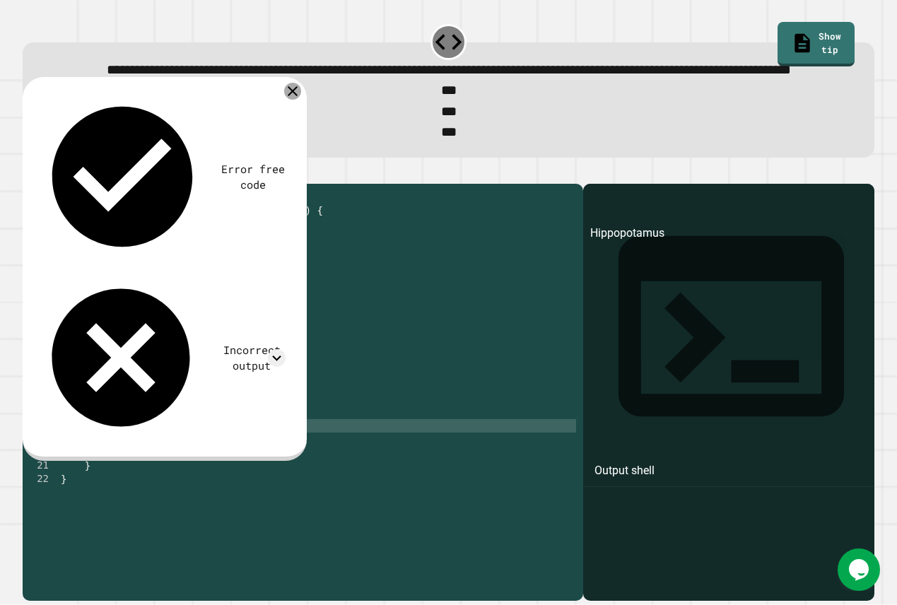
click at [293, 100] on icon at bounding box center [292, 91] width 17 height 17
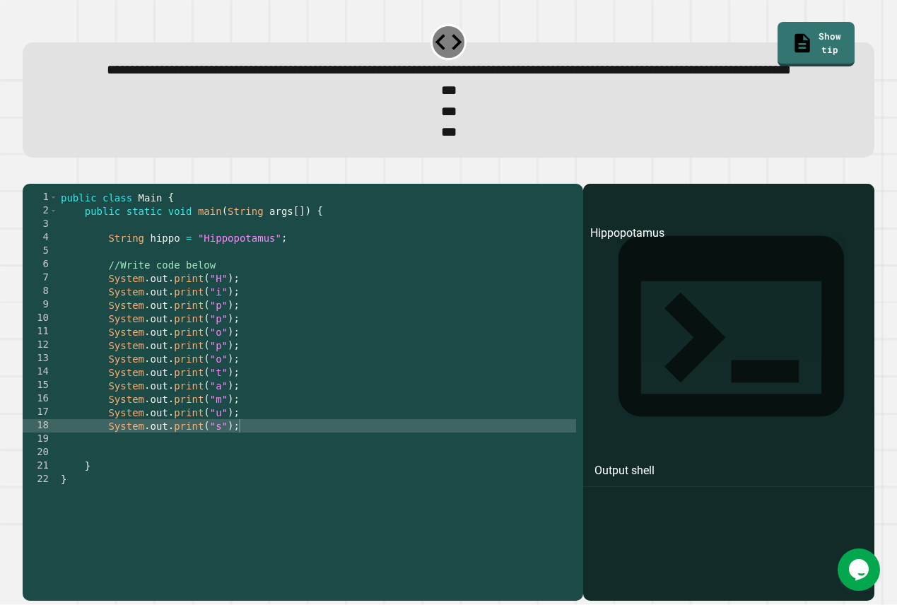
click at [204, 343] on div "public class Main { public static void main ( String args [ ]) { String hippo =…" at bounding box center [317, 372] width 519 height 363
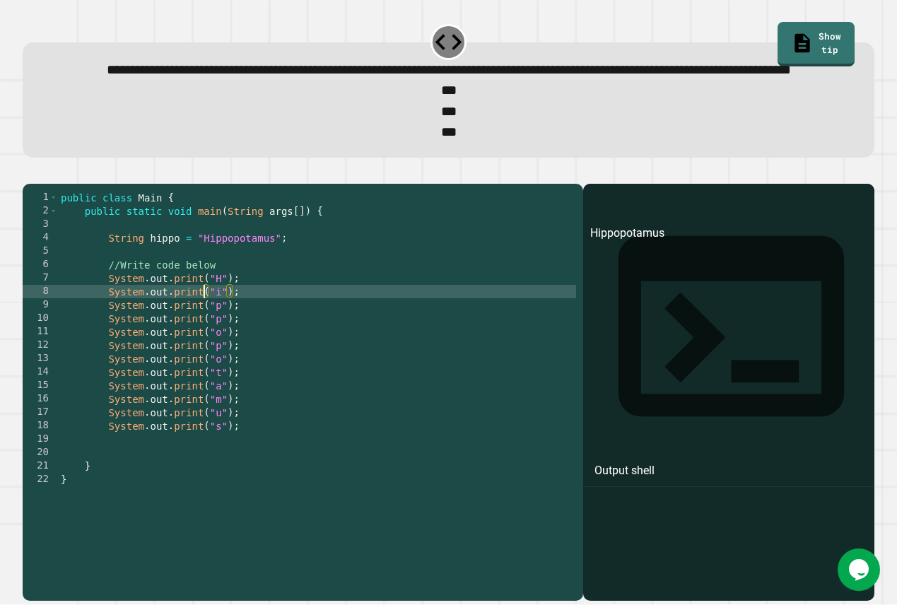
scroll to position [0, 11]
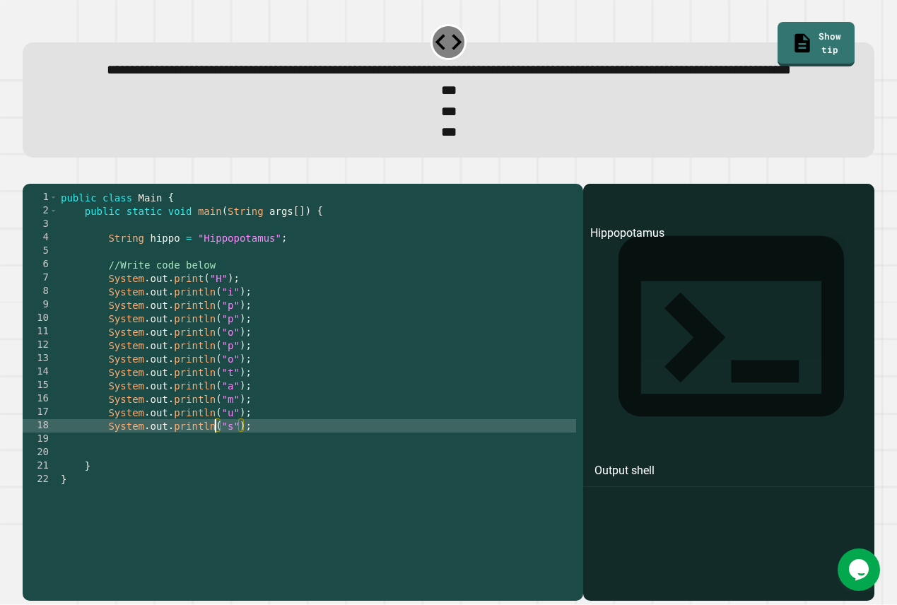
click at [30, 172] on button "button" at bounding box center [30, 172] width 0 height 0
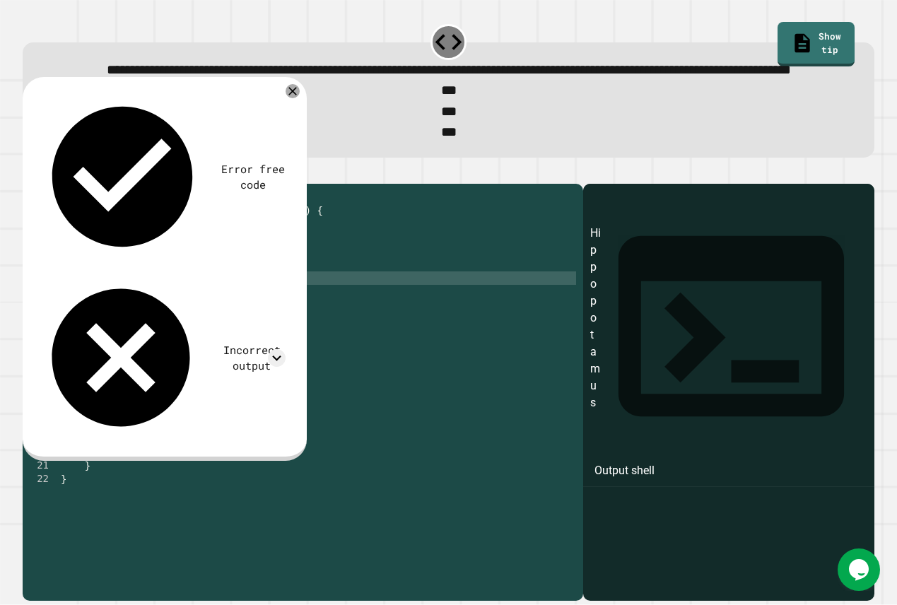
click at [201, 328] on div "public class Main { public static void main ( String args [ ]) { String hippo =…" at bounding box center [317, 372] width 519 height 363
type textarea "**********"
click at [30, 172] on icon "button" at bounding box center [30, 172] width 0 height 0
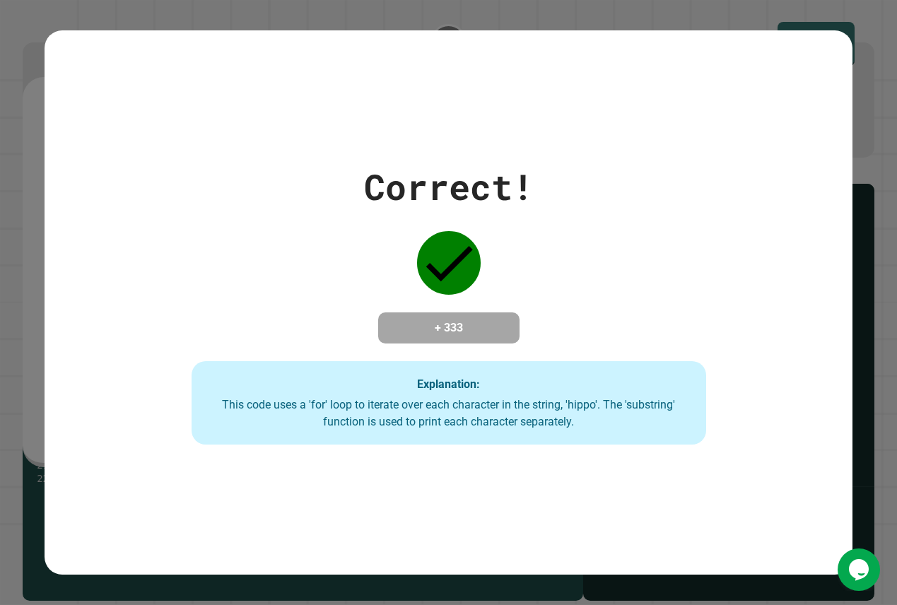
click at [405, 425] on div "This code uses a 'for' loop to iterate over each character in the string, 'hipp…" at bounding box center [449, 413] width 486 height 34
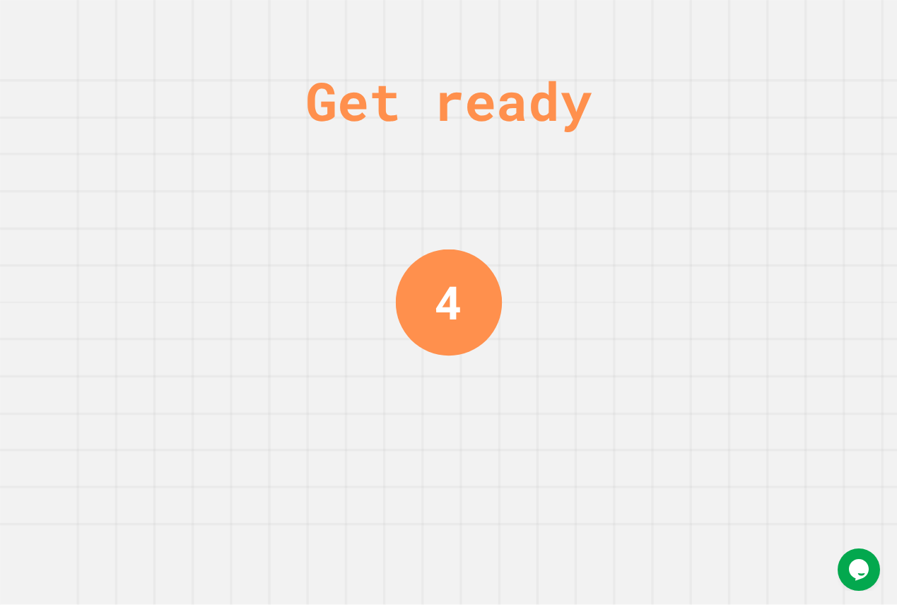
click at [180, 351] on div "Get ready 4" at bounding box center [448, 302] width 897 height 605
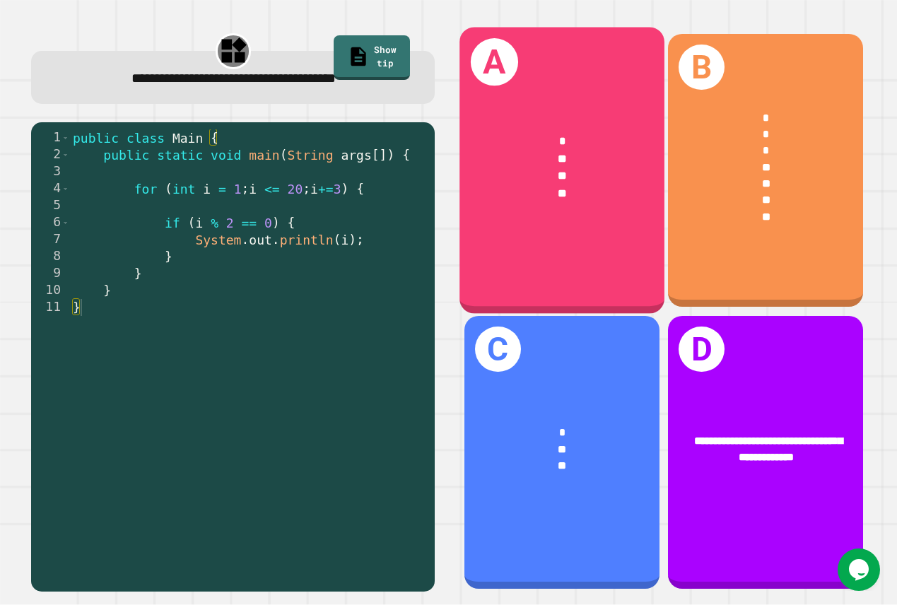
click at [519, 248] on div "A * ** ** **" at bounding box center [561, 170] width 204 height 287
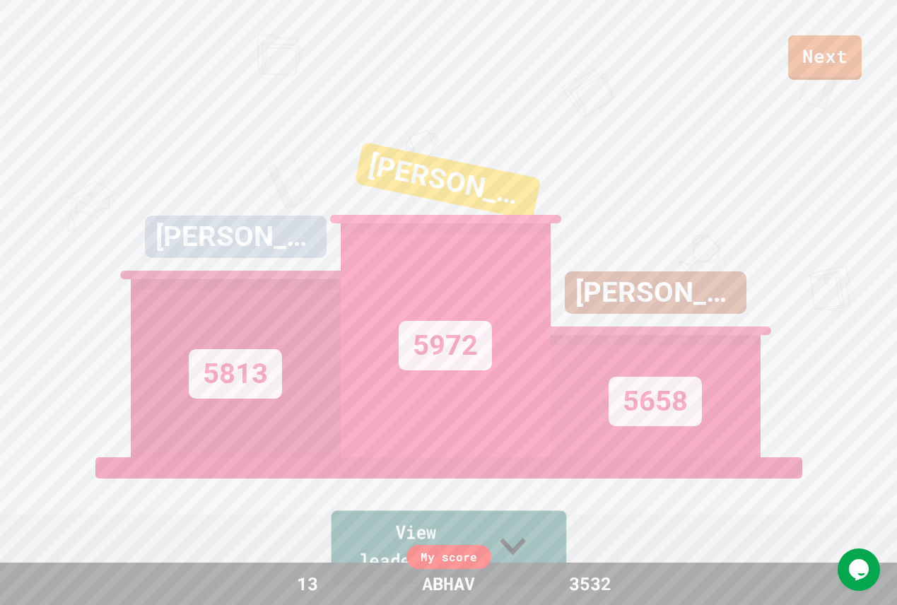
click at [537, 551] on icon at bounding box center [512, 546] width 52 height 56
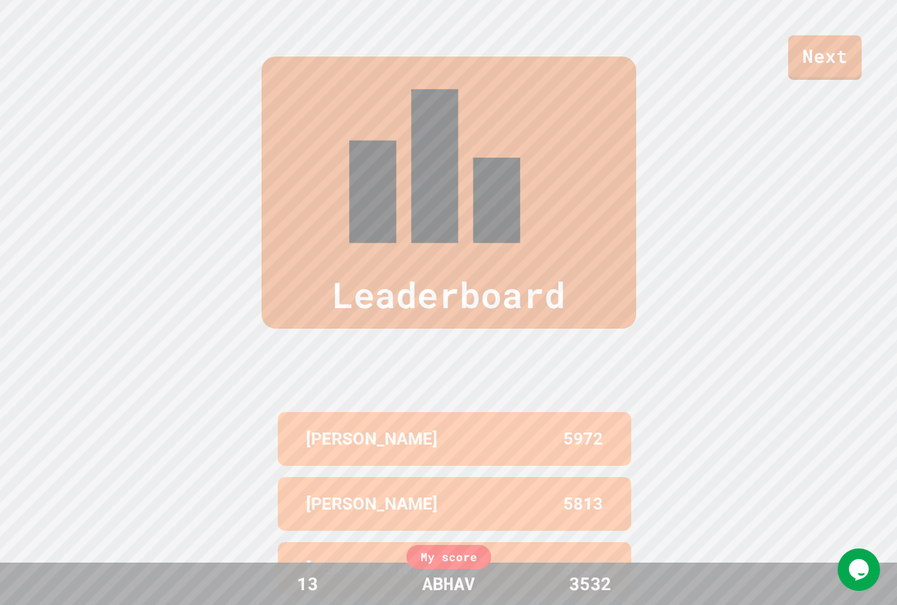
scroll to position [0, 0]
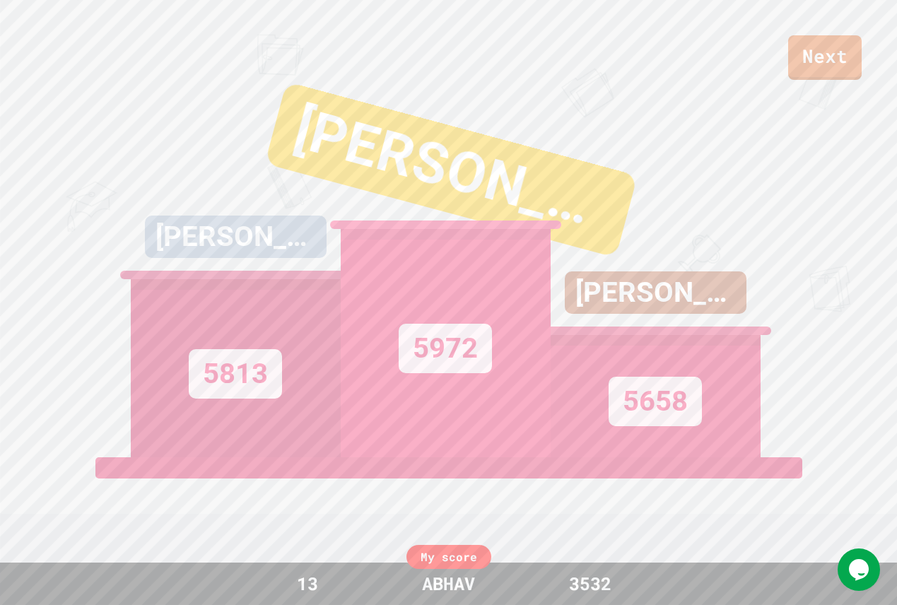
click at [488, 239] on div "[PERSON_NAME]" at bounding box center [445, 190] width 438 height 232
